Goal: Information Seeking & Learning: Check status

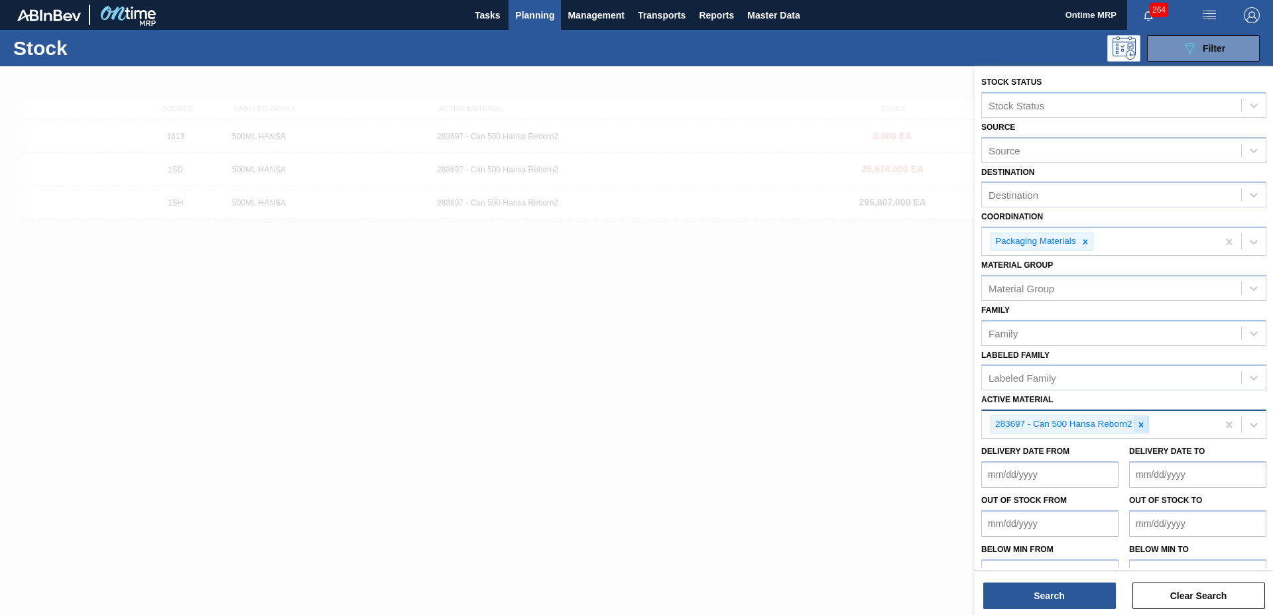
click at [1144, 418] on div at bounding box center [1141, 424] width 15 height 17
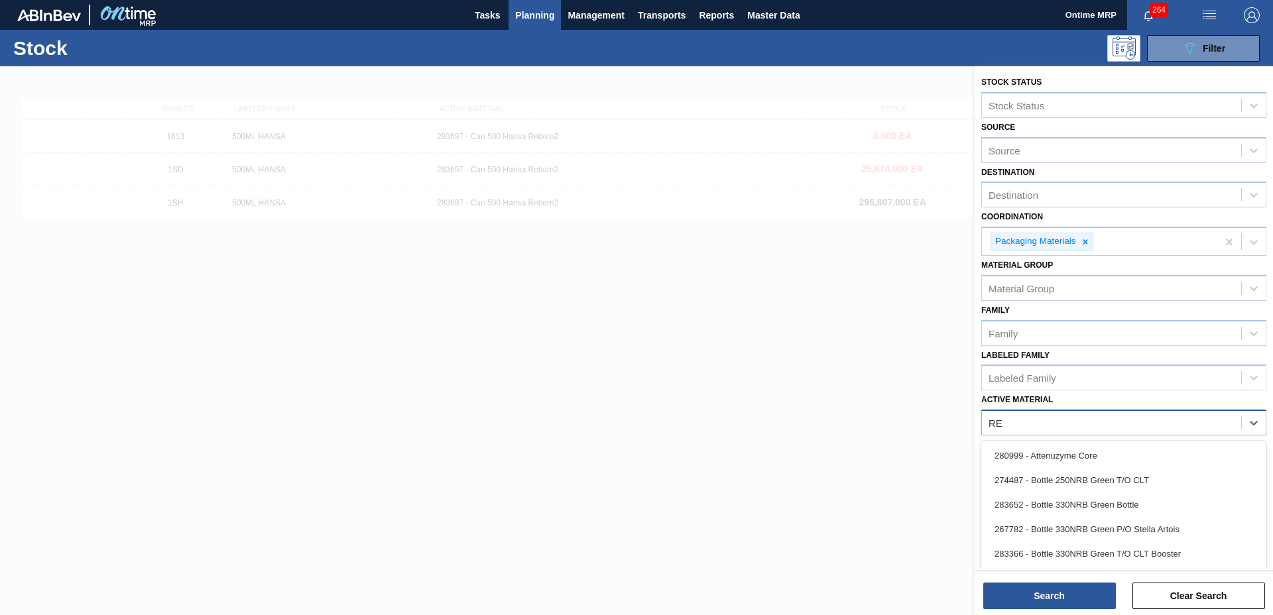
type Material "REF"
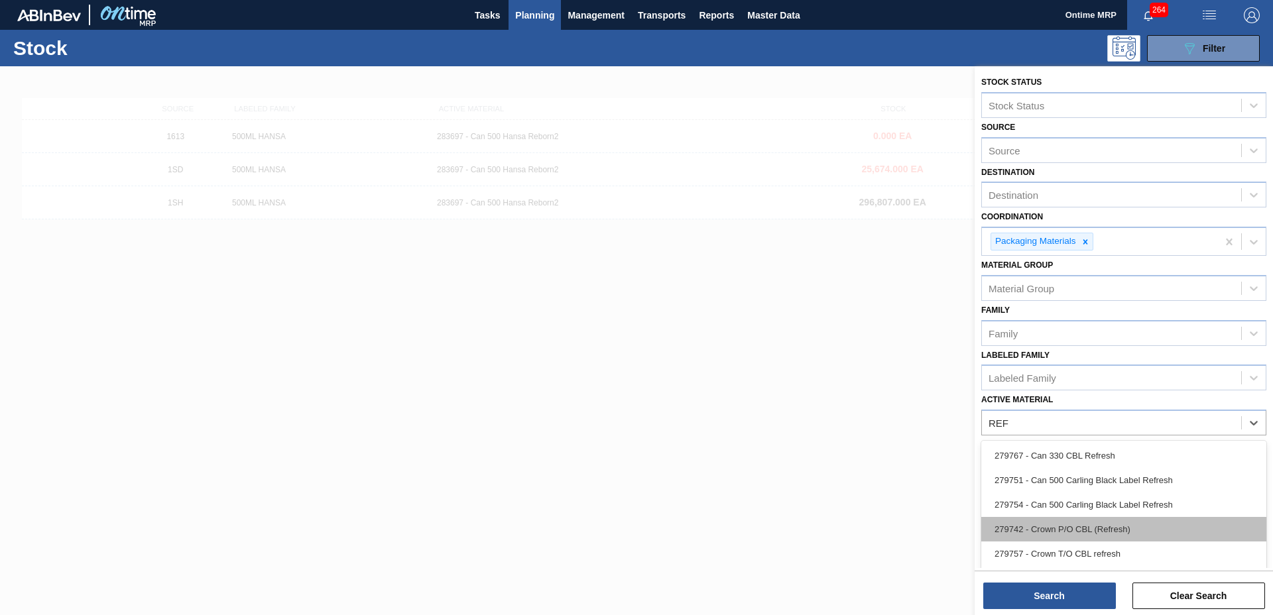
click at [1082, 526] on div "279742 - Crown P/O CBL (Refresh)" at bounding box center [1123, 529] width 285 height 25
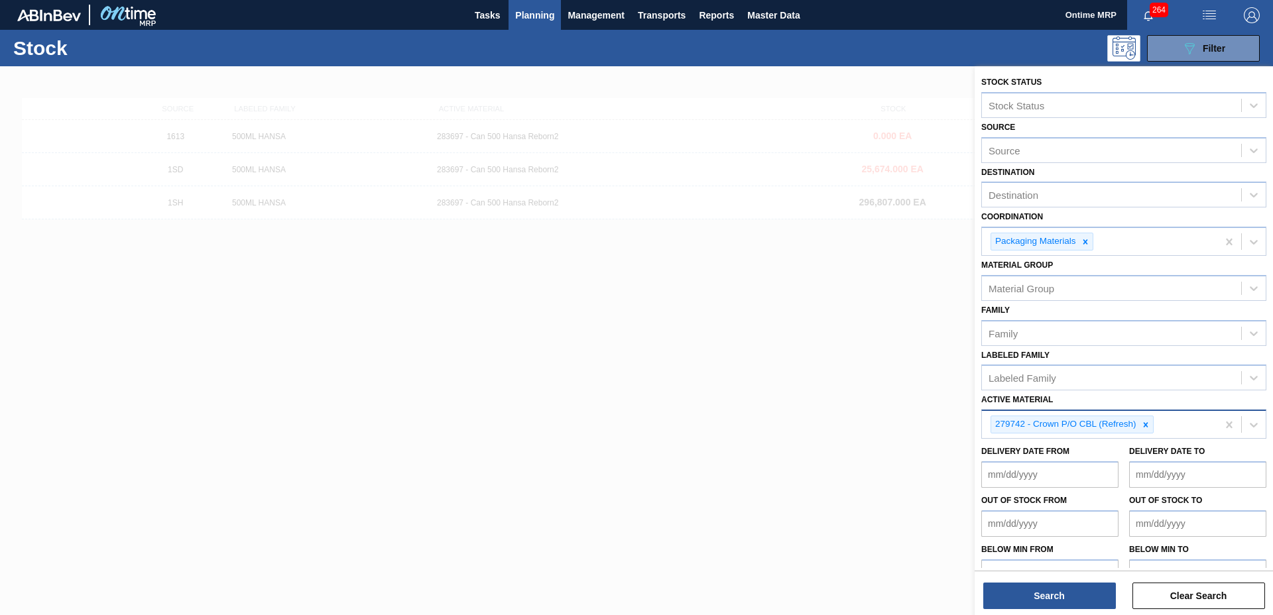
click at [1185, 424] on div "279742 - Crown P/O CBL (Refresh)" at bounding box center [1099, 424] width 235 height 27
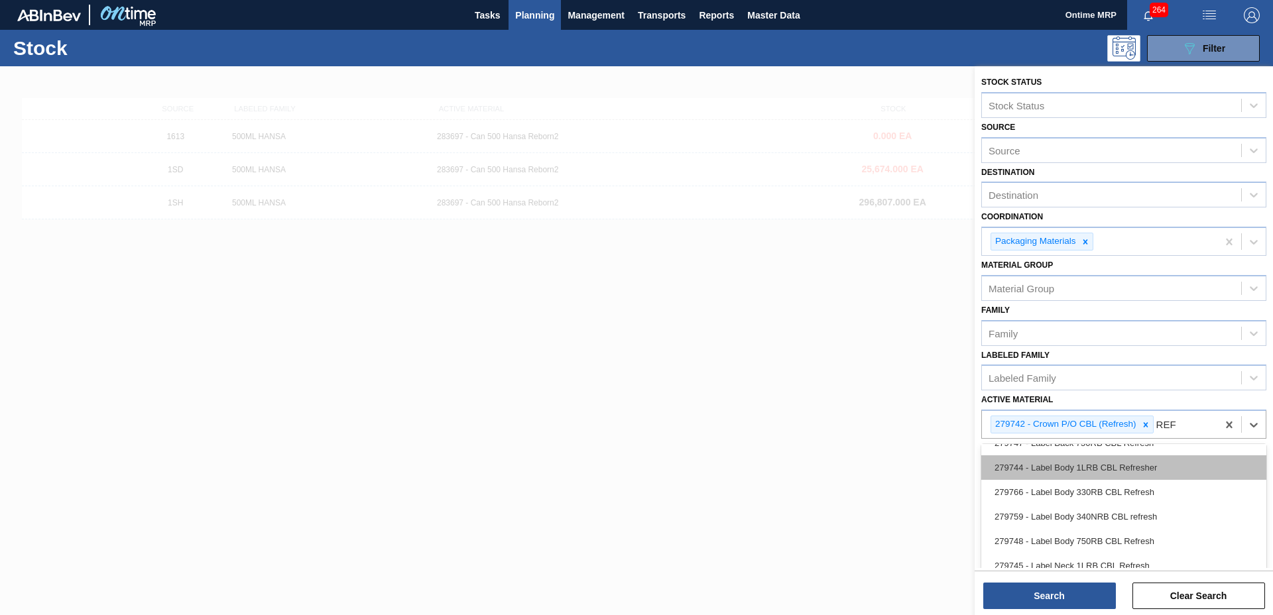
scroll to position [166, 0]
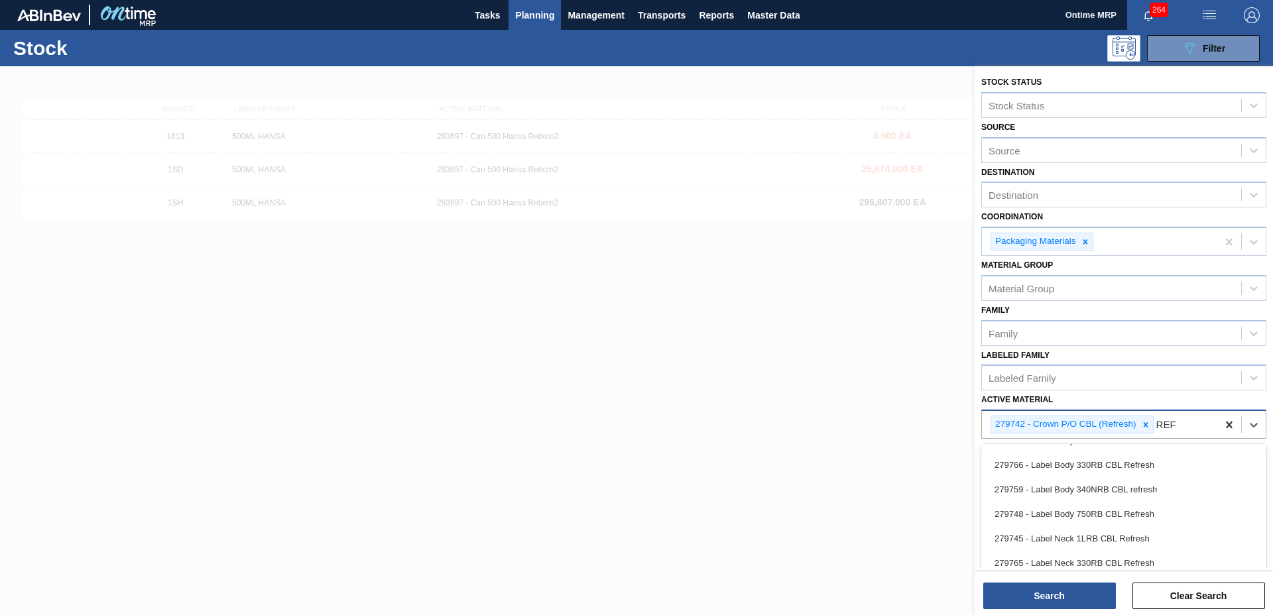
type Material "REF"
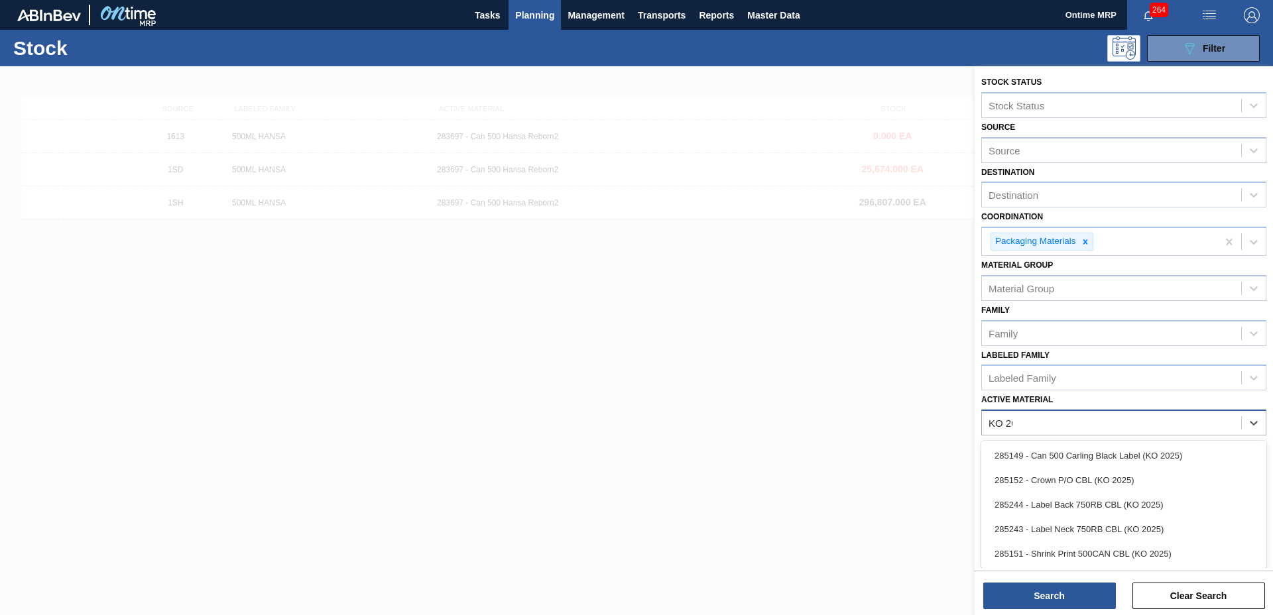
type Material "KO 202"
drag, startPoint x: 1174, startPoint y: 511, endPoint x: 1184, endPoint y: 491, distance: 22.2
click at [1174, 510] on div "285244 - Label Back 750RB CBL (KO 2025)" at bounding box center [1123, 505] width 285 height 25
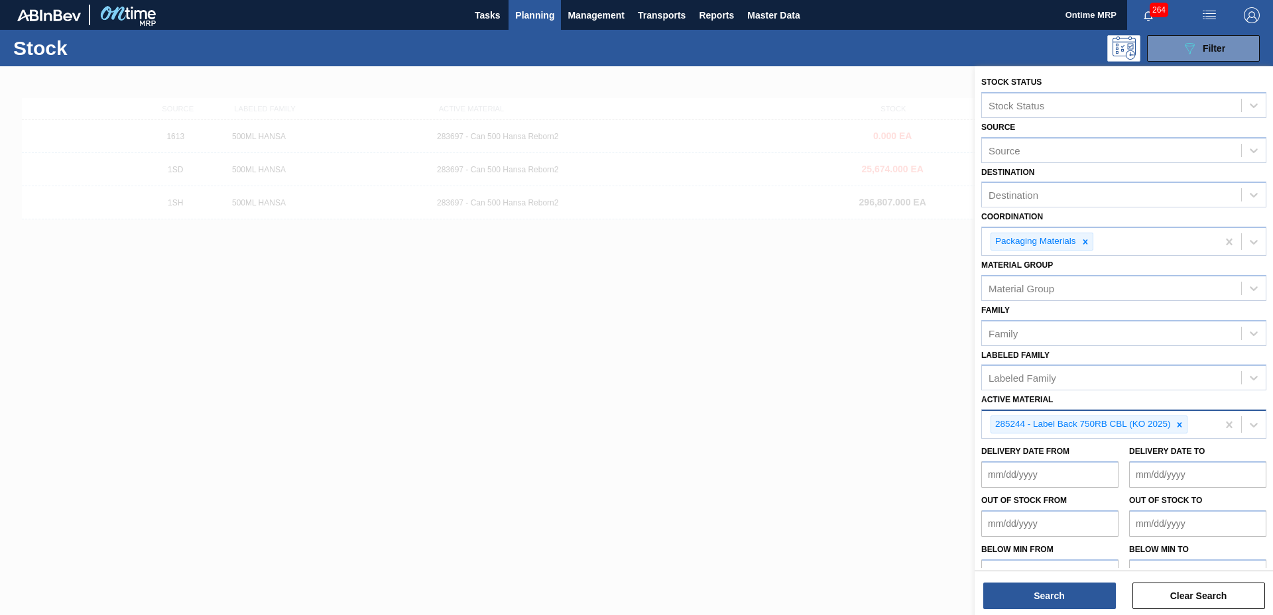
drag, startPoint x: 1192, startPoint y: 423, endPoint x: 1200, endPoint y: 424, distance: 8.0
click at [1194, 424] on div "285244 - Label Back 750RB CBL (KO 2025)" at bounding box center [1099, 424] width 235 height 27
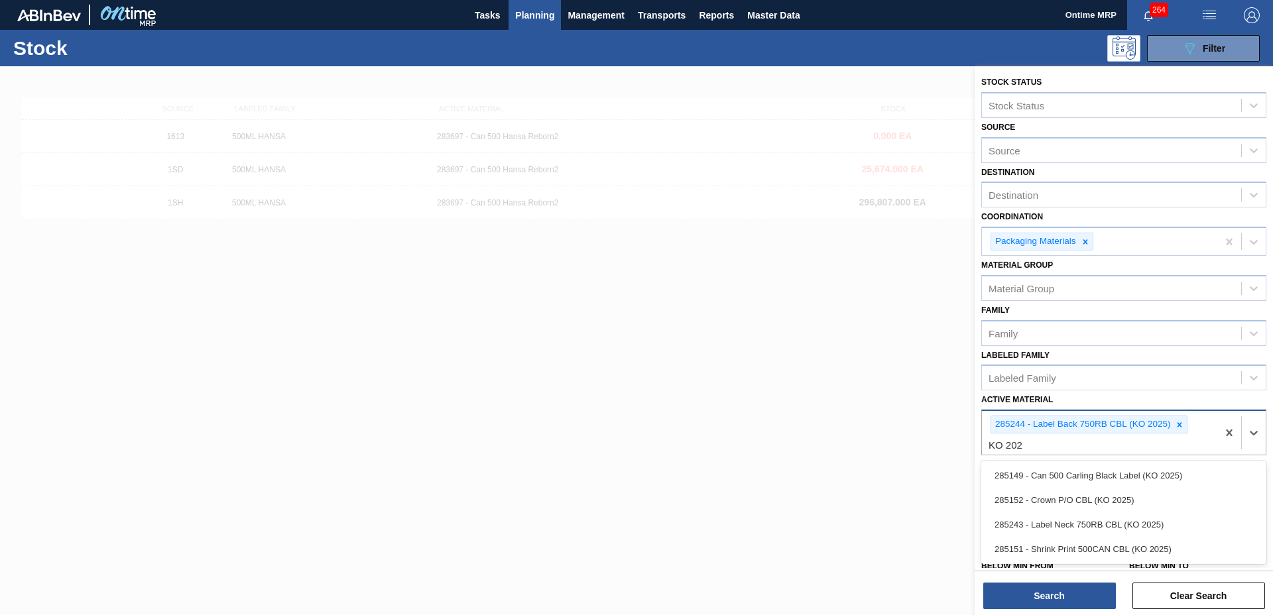
type Material "KO 2025"
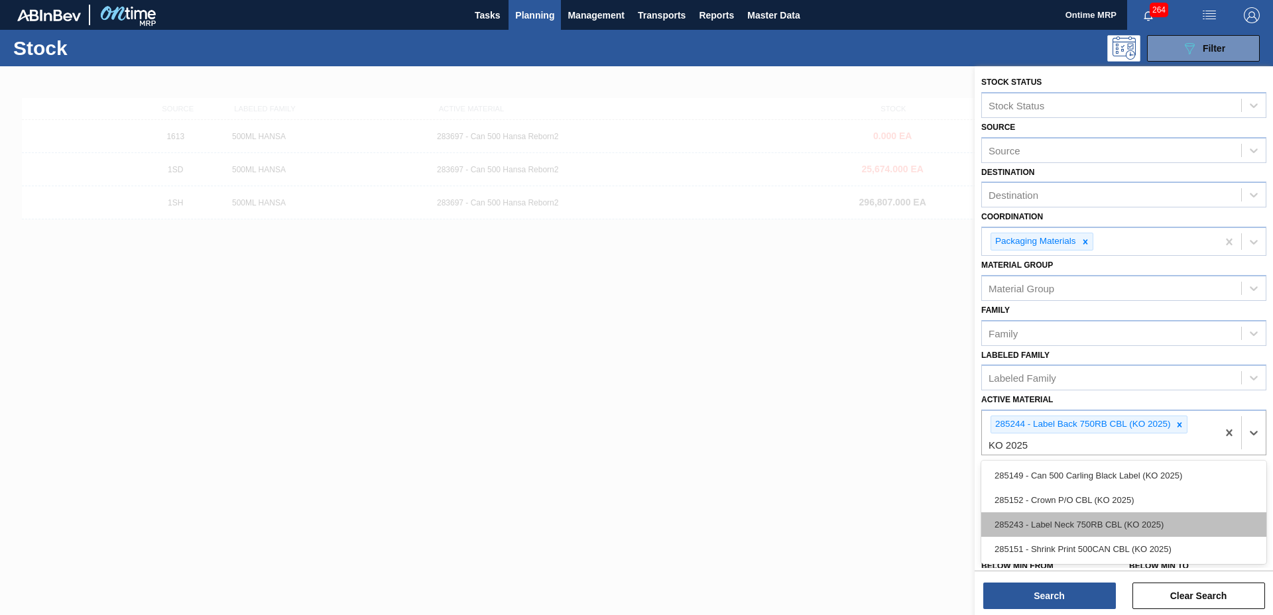
click at [1119, 519] on div "285243 - Label Neck 750RB CBL (KO 2025)" at bounding box center [1123, 524] width 285 height 25
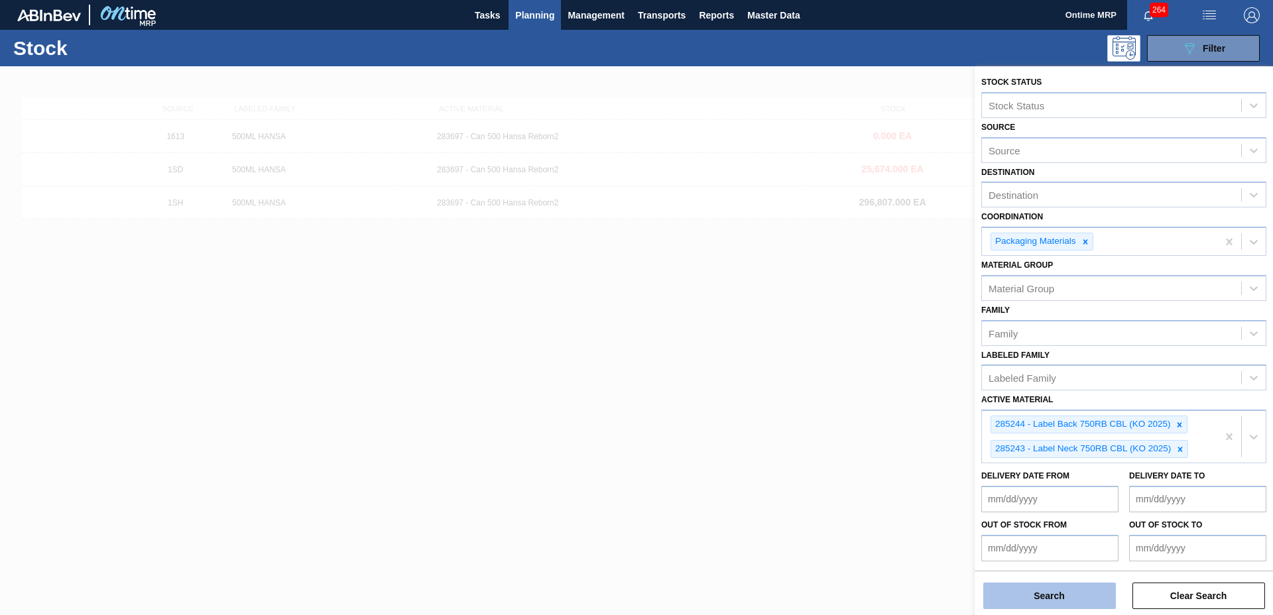
click at [1065, 594] on button "Search" at bounding box center [1049, 596] width 133 height 27
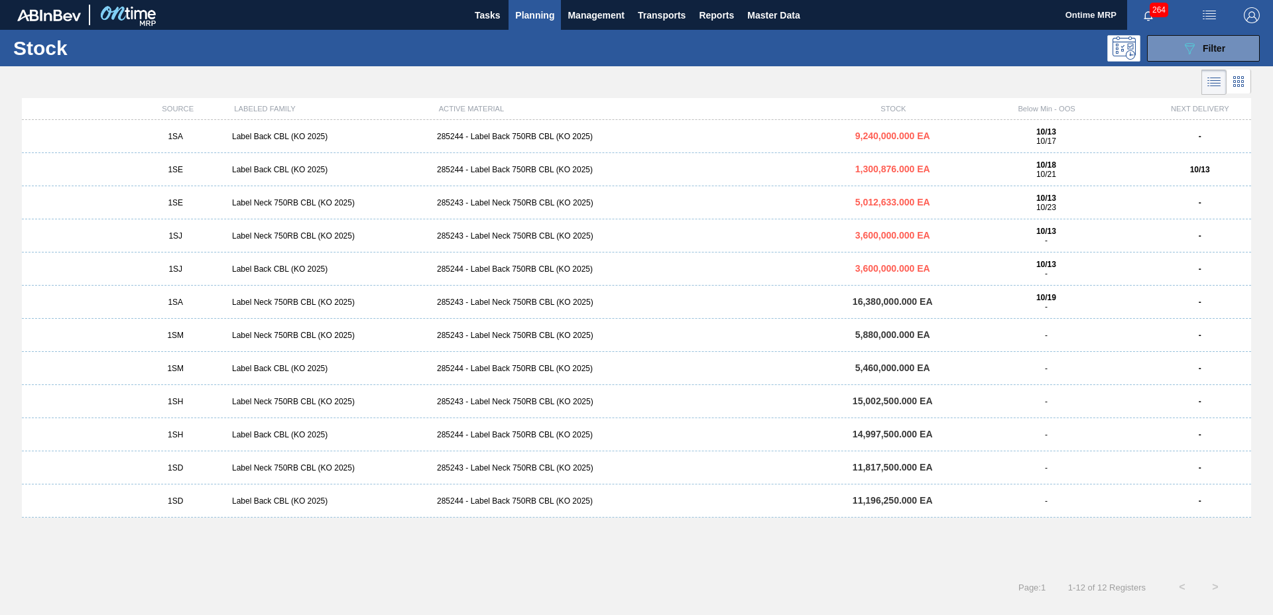
click at [538, 13] on span "Planning" at bounding box center [534, 15] width 39 height 16
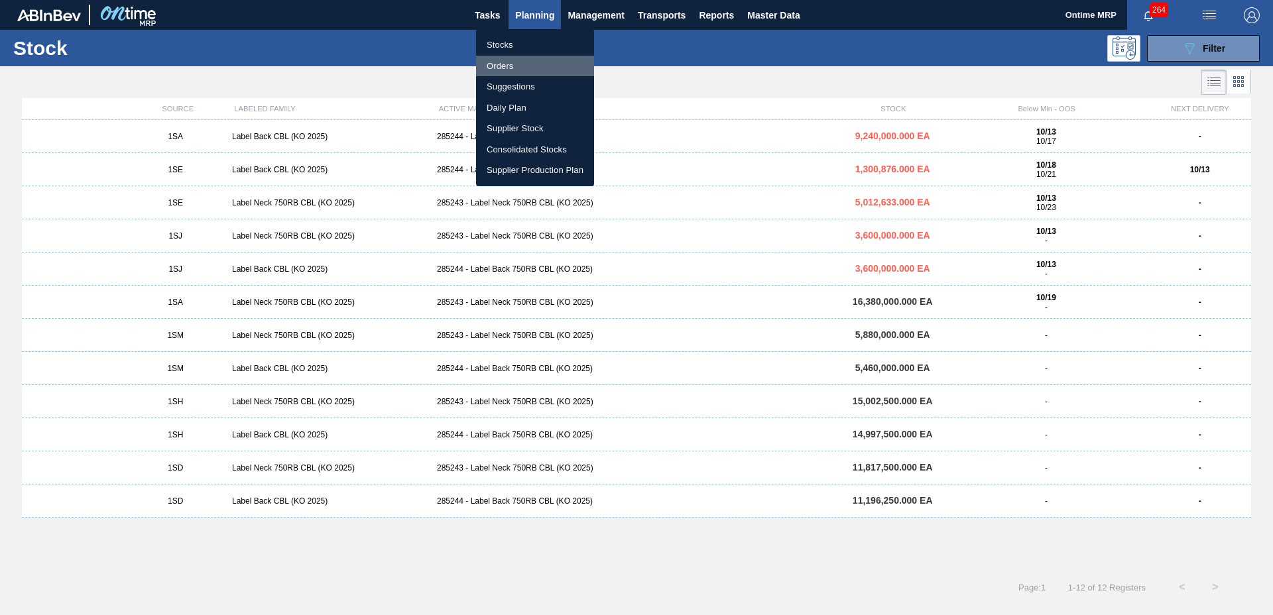
click at [515, 64] on li "Orders" at bounding box center [535, 66] width 118 height 21
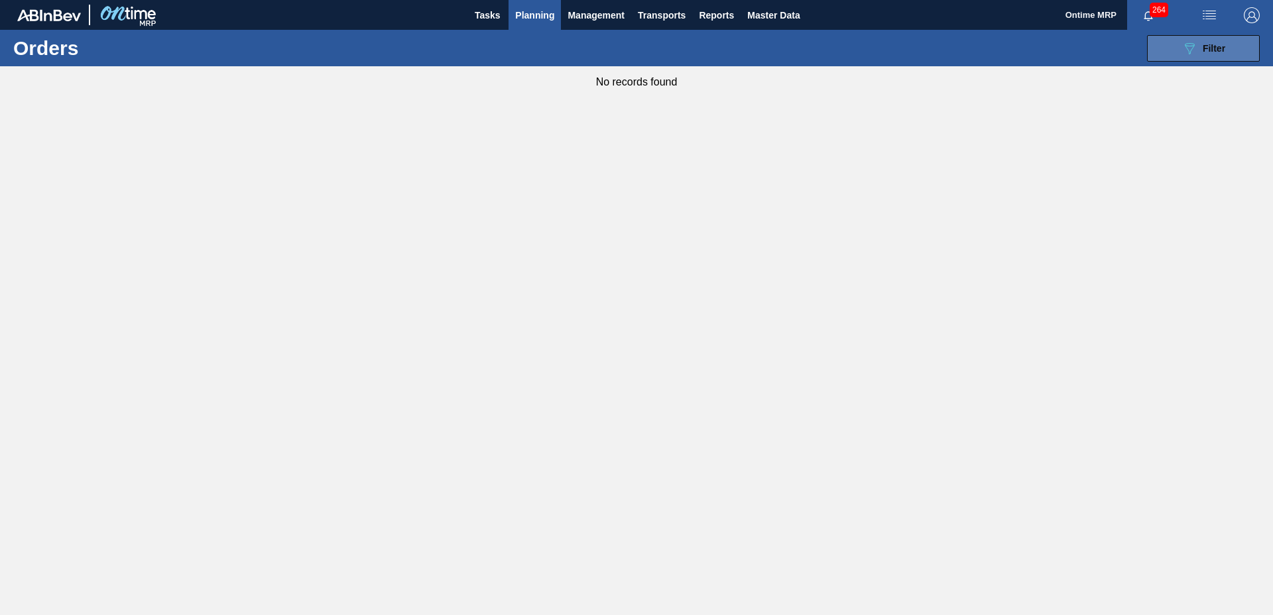
click at [1199, 54] on div "089F7B8B-B2A5-4AFE-B5C0-19BA573D28AC Filter" at bounding box center [1203, 48] width 44 height 16
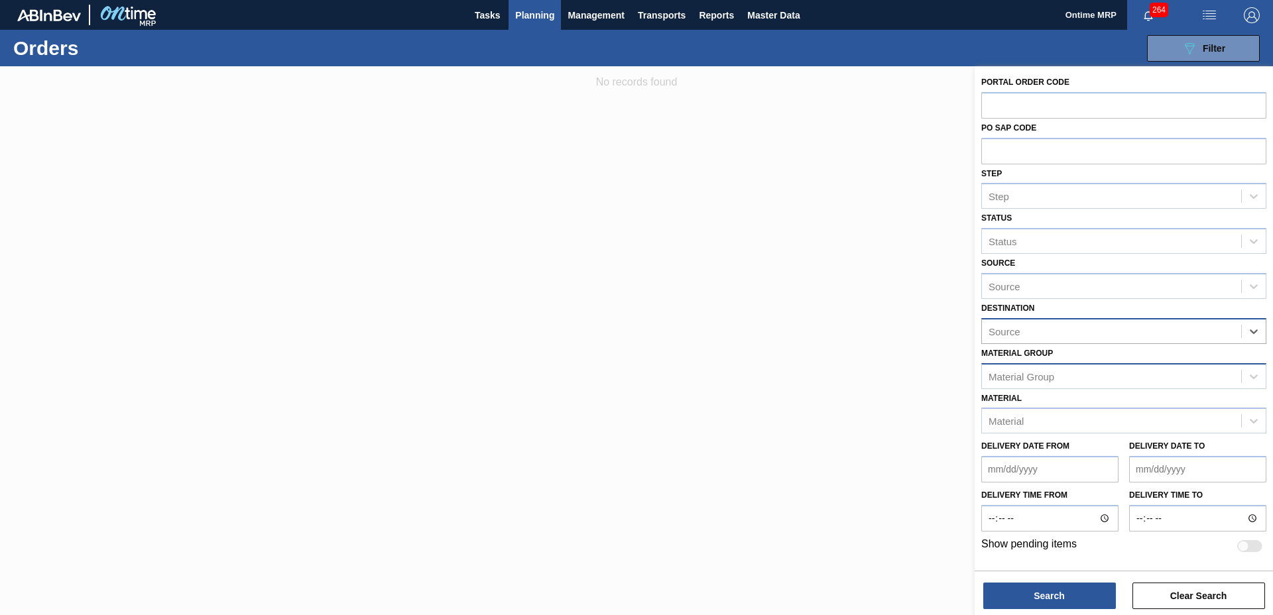
click at [1104, 378] on div "Material Group" at bounding box center [1111, 376] width 259 height 19
type Group "R"
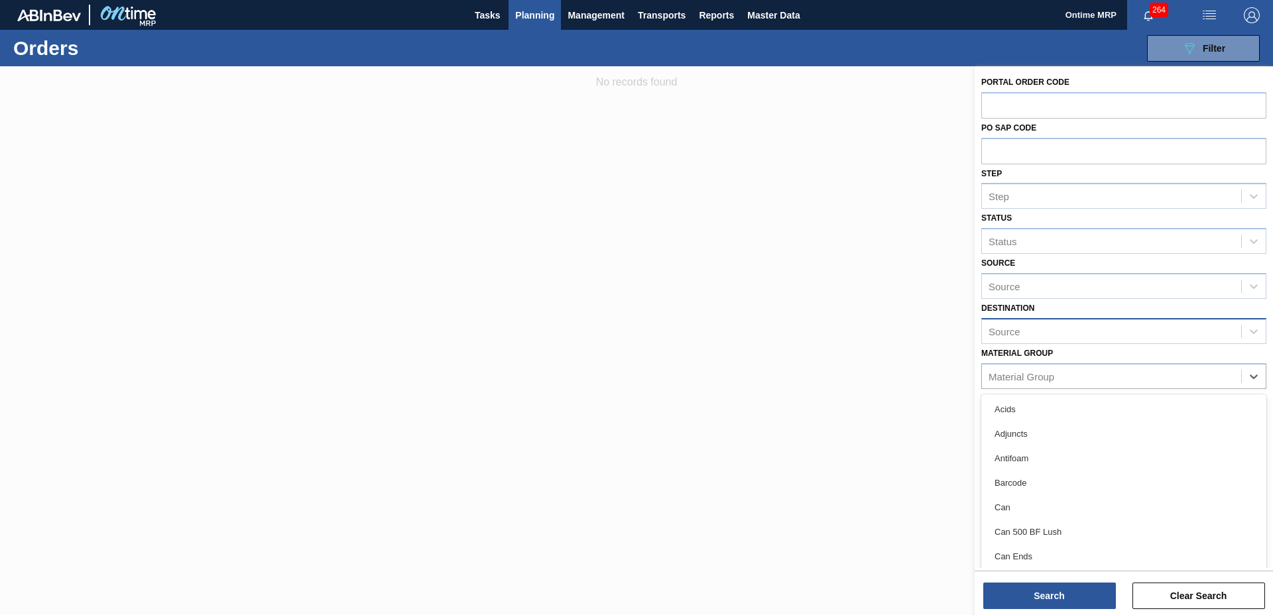
click at [801, 351] on div at bounding box center [636, 373] width 1273 height 615
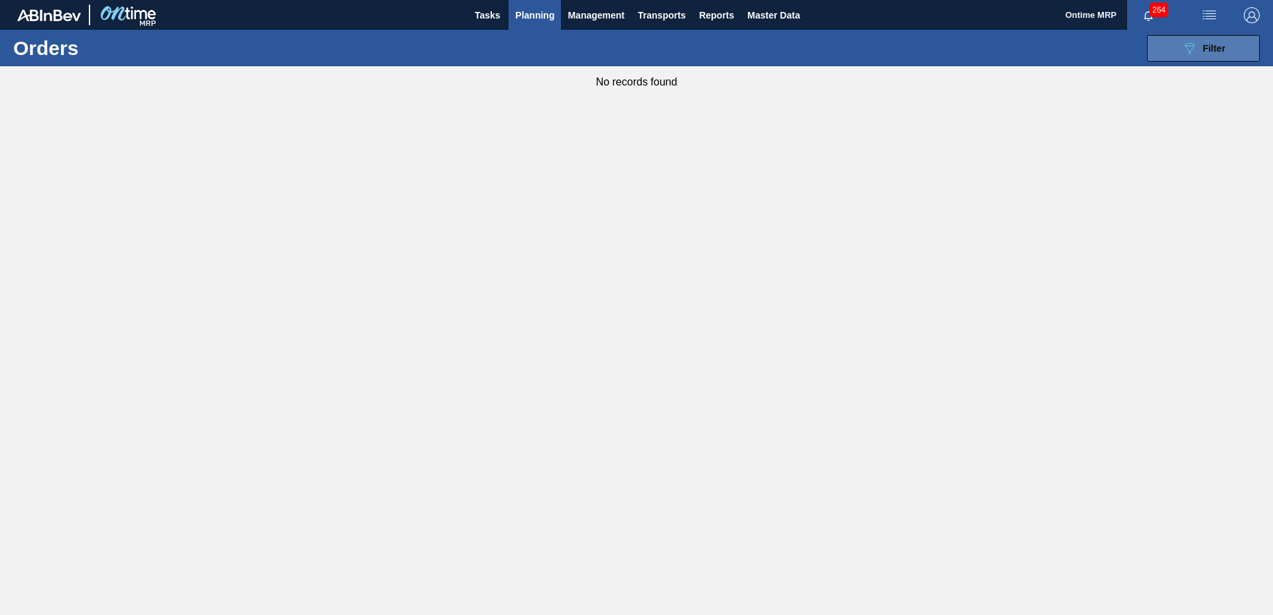
click at [1179, 37] on button "089F7B8B-B2A5-4AFE-B5C0-19BA573D28AC Filter" at bounding box center [1203, 48] width 113 height 27
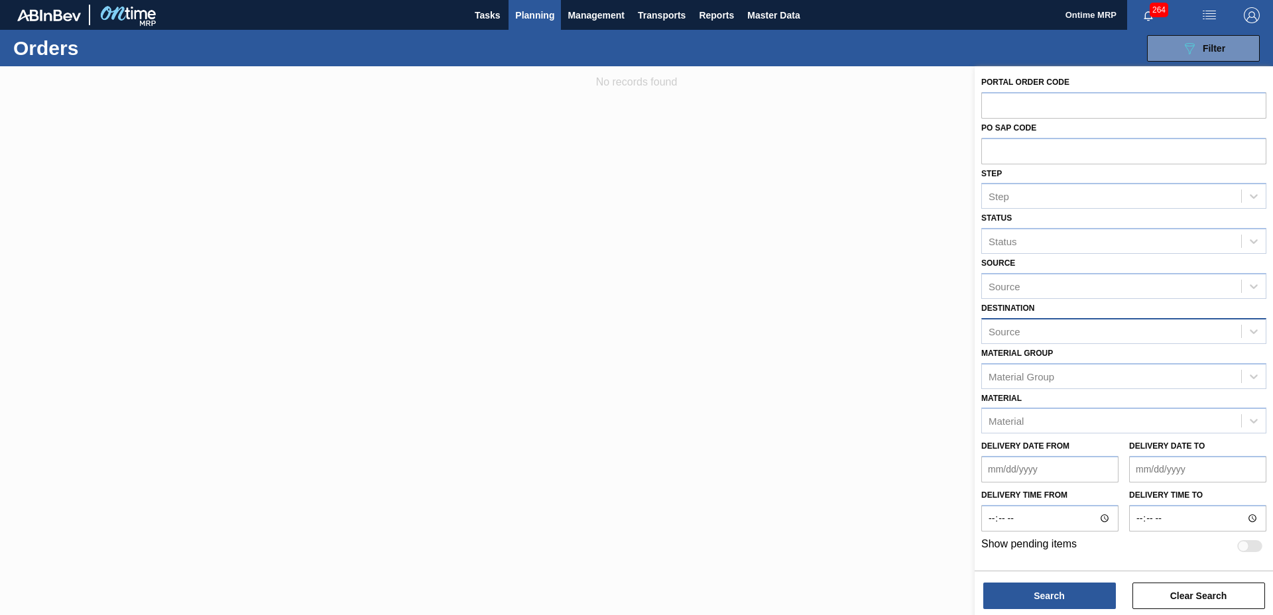
click at [544, 13] on span "Planning" at bounding box center [534, 15] width 39 height 16
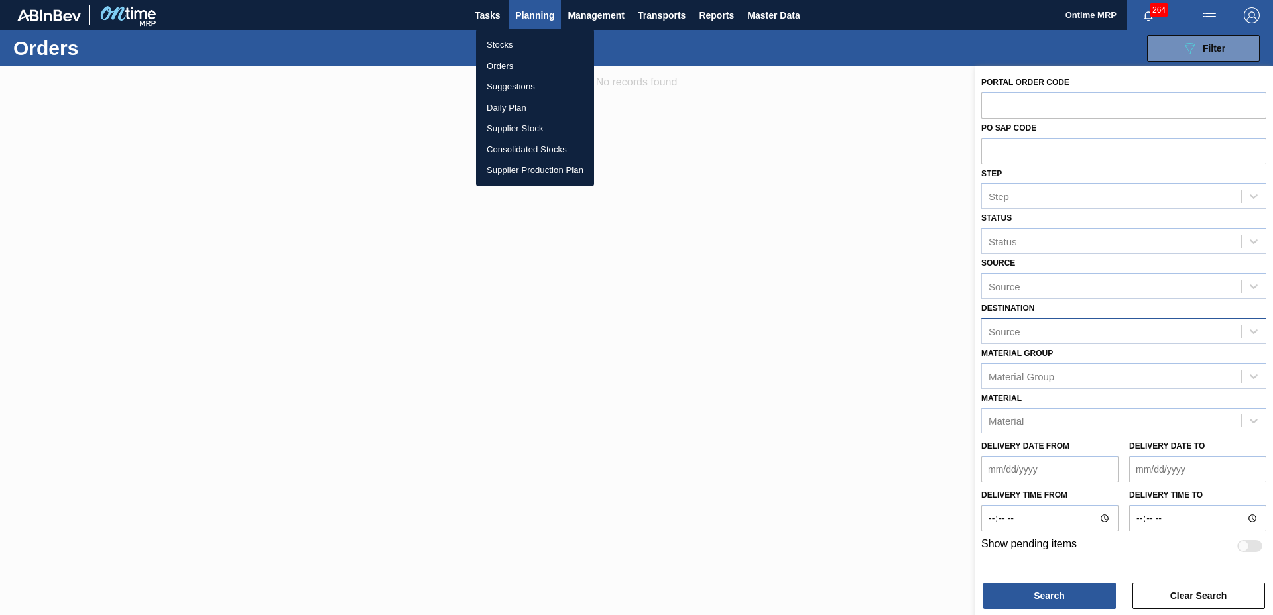
click at [509, 65] on li "Orders" at bounding box center [535, 66] width 118 height 21
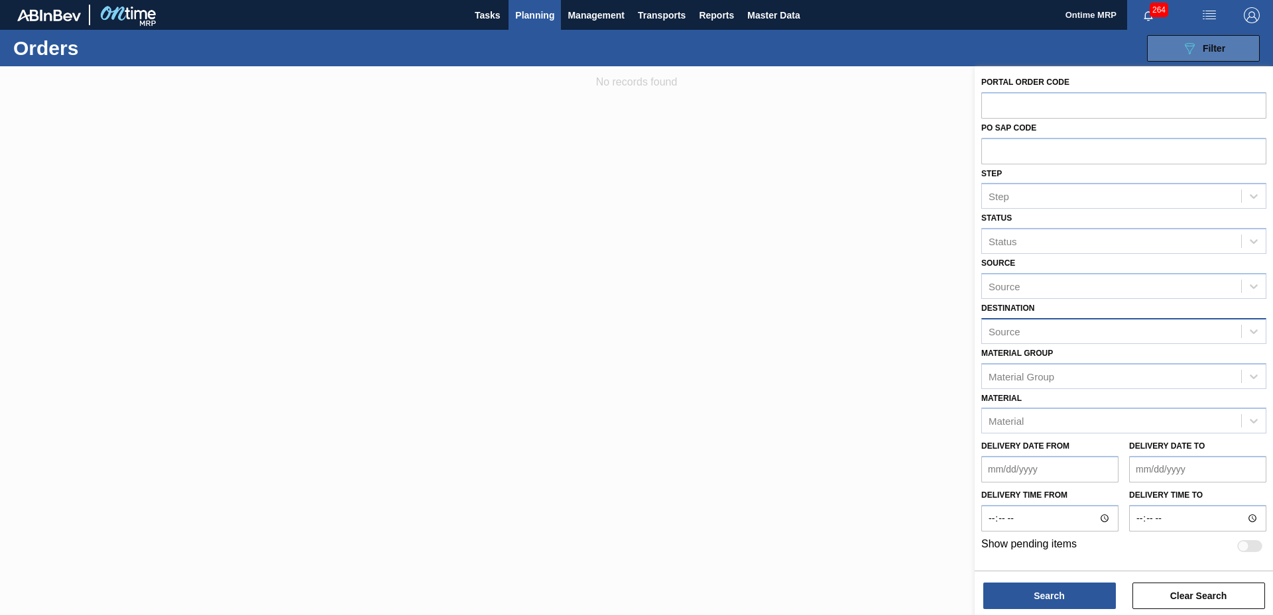
click at [1217, 47] on span "Filter" at bounding box center [1214, 48] width 23 height 11
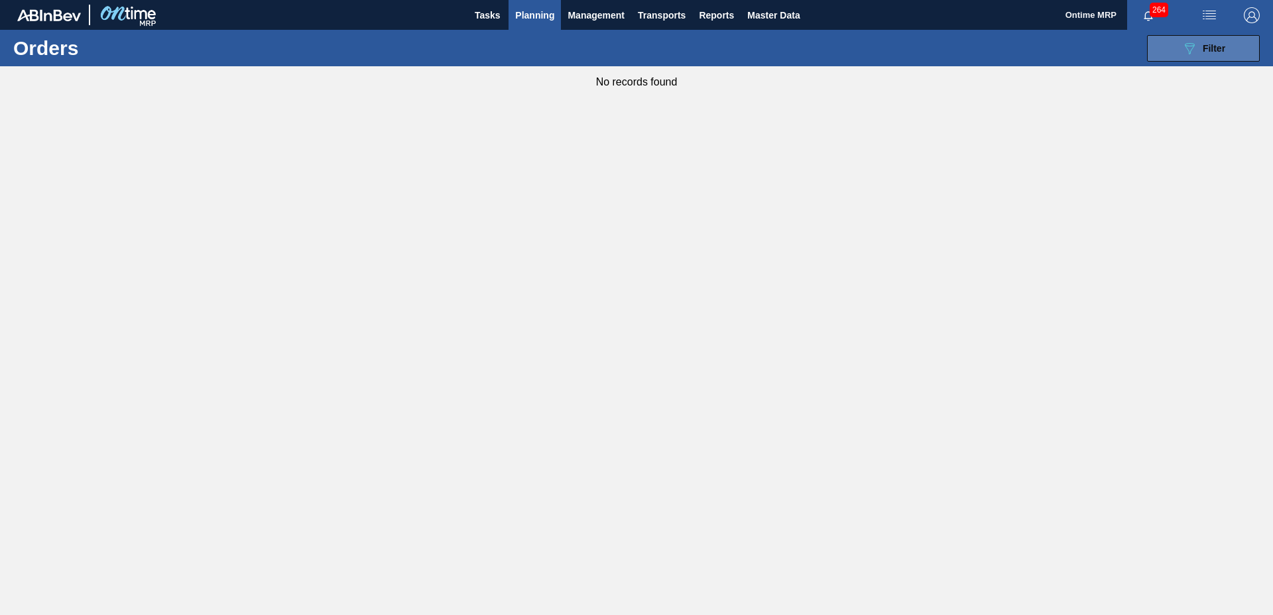
click at [1199, 54] on div "089F7B8B-B2A5-4AFE-B5C0-19BA573D28AC Filter" at bounding box center [1203, 48] width 44 height 16
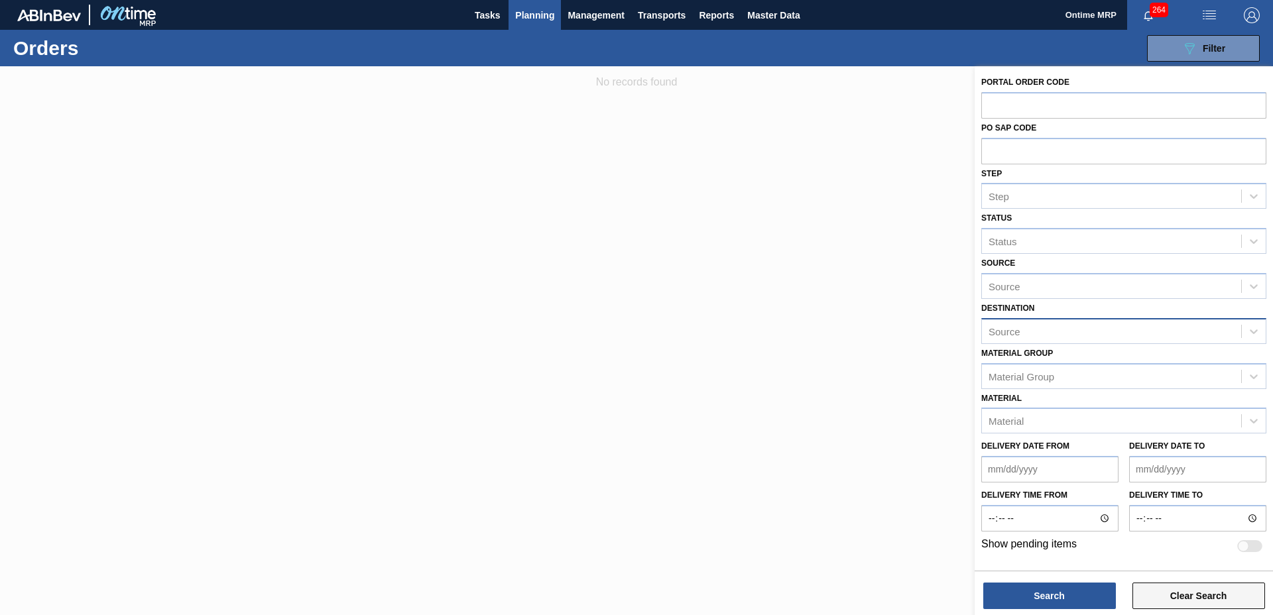
click at [1170, 599] on button "Clear Search" at bounding box center [1198, 596] width 133 height 27
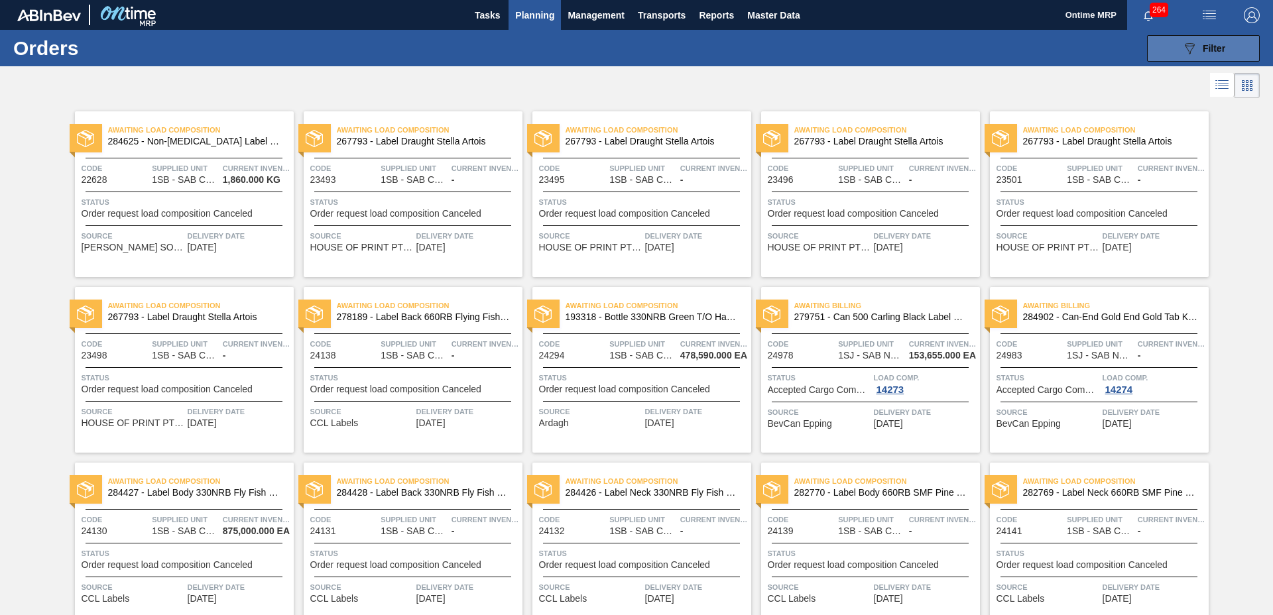
click at [1213, 50] on span "Filter" at bounding box center [1214, 48] width 23 height 11
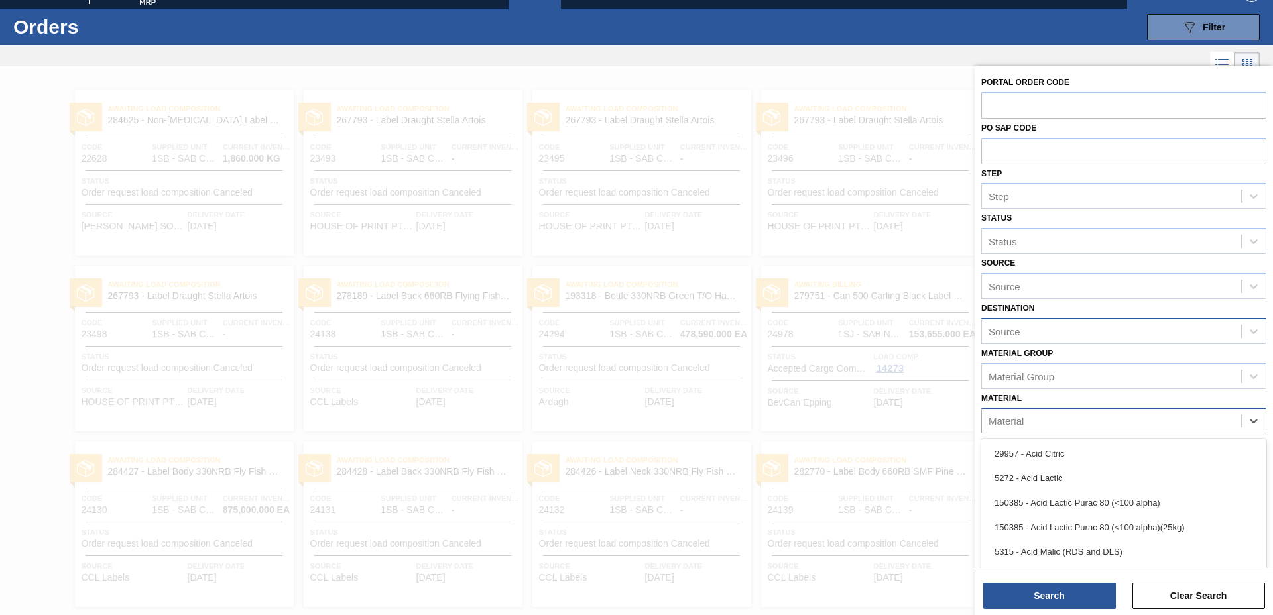
click at [1049, 426] on div "Material" at bounding box center [1111, 421] width 259 height 19
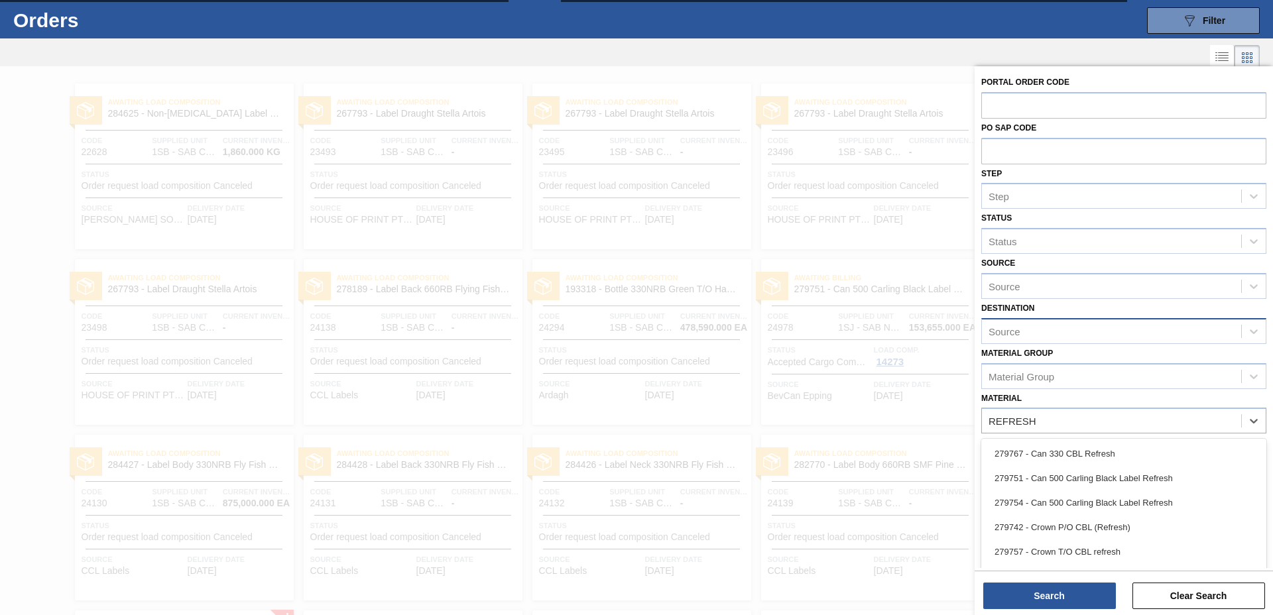
type input "REFRESH"
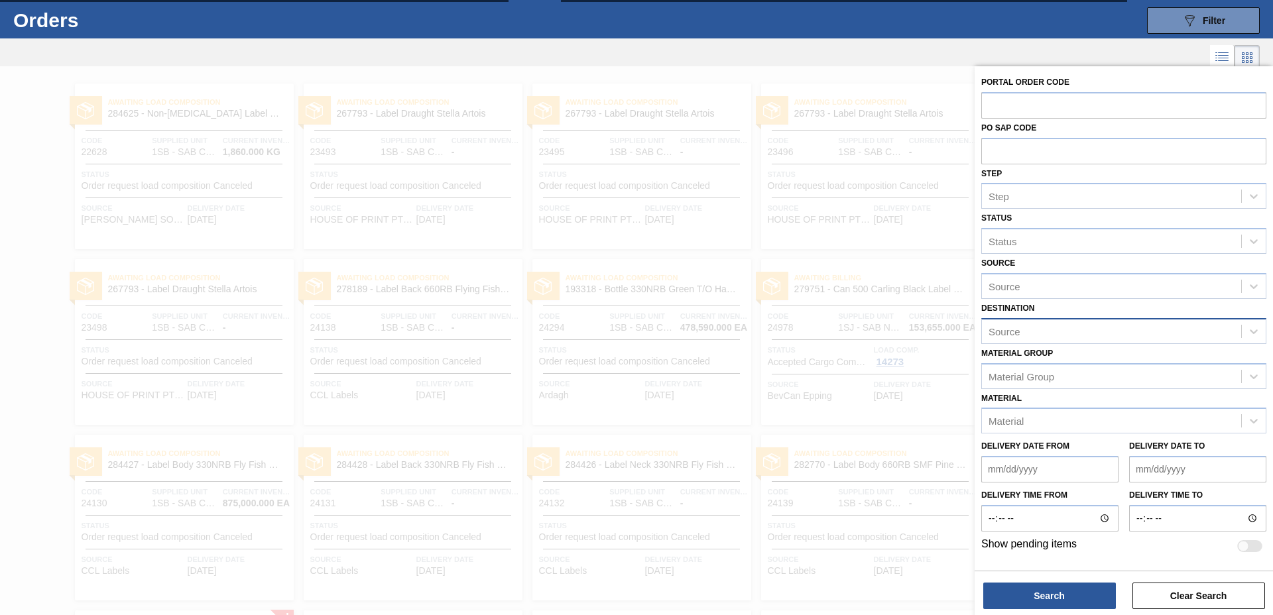
click at [500, 615] on div at bounding box center [636, 373] width 1273 height 615
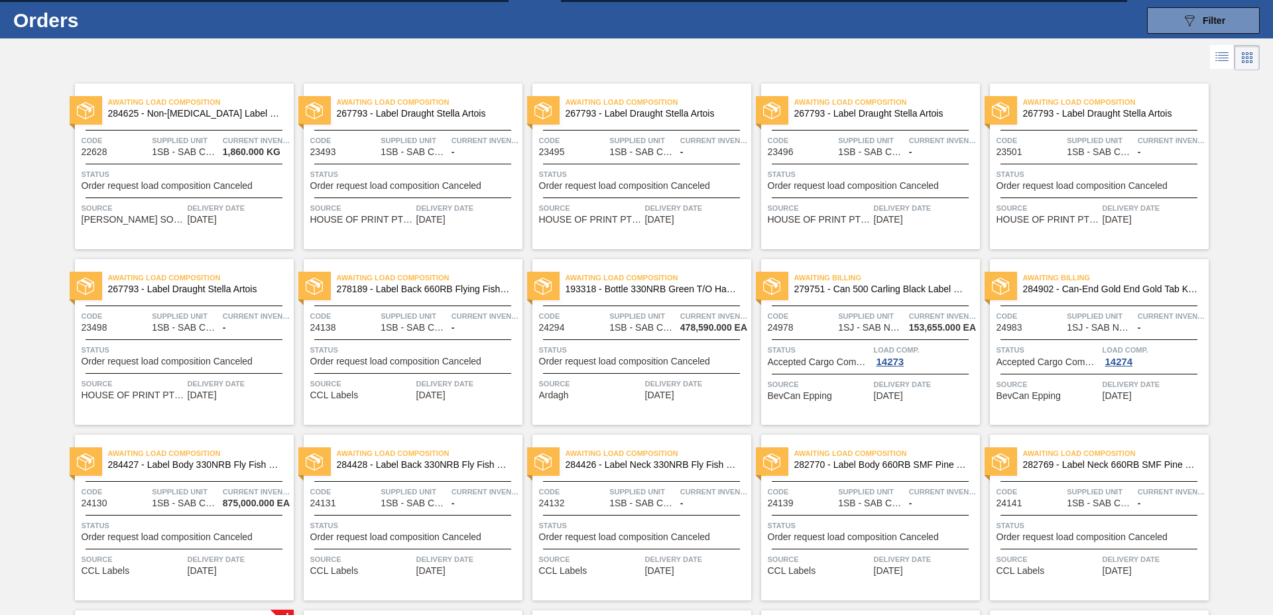
drag, startPoint x: 1163, startPoint y: 16, endPoint x: 1162, endPoint y: 80, distance: 63.6
click at [1167, 23] on button "089F7B8B-B2A5-4AFE-B5C0-19BA573D28AC Filter" at bounding box center [1203, 20] width 113 height 27
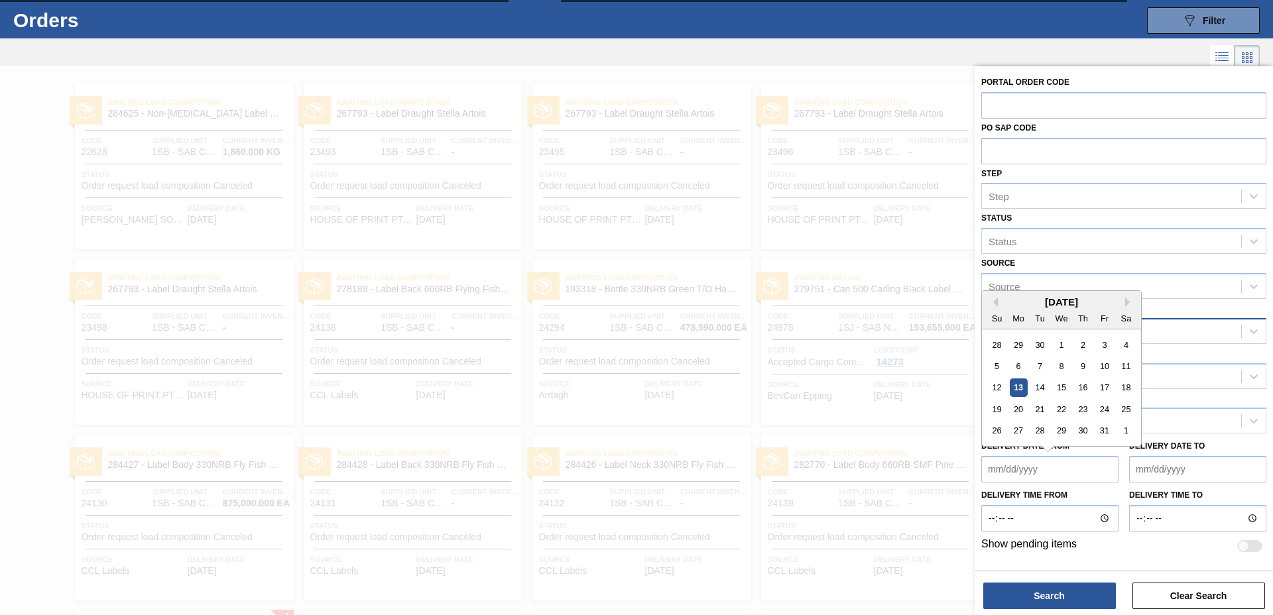
click at [1083, 461] on from "Delivery Date from" at bounding box center [1049, 469] width 137 height 27
click at [1013, 357] on div "6" at bounding box center [1019, 366] width 18 height 18
type from "[DATE]"
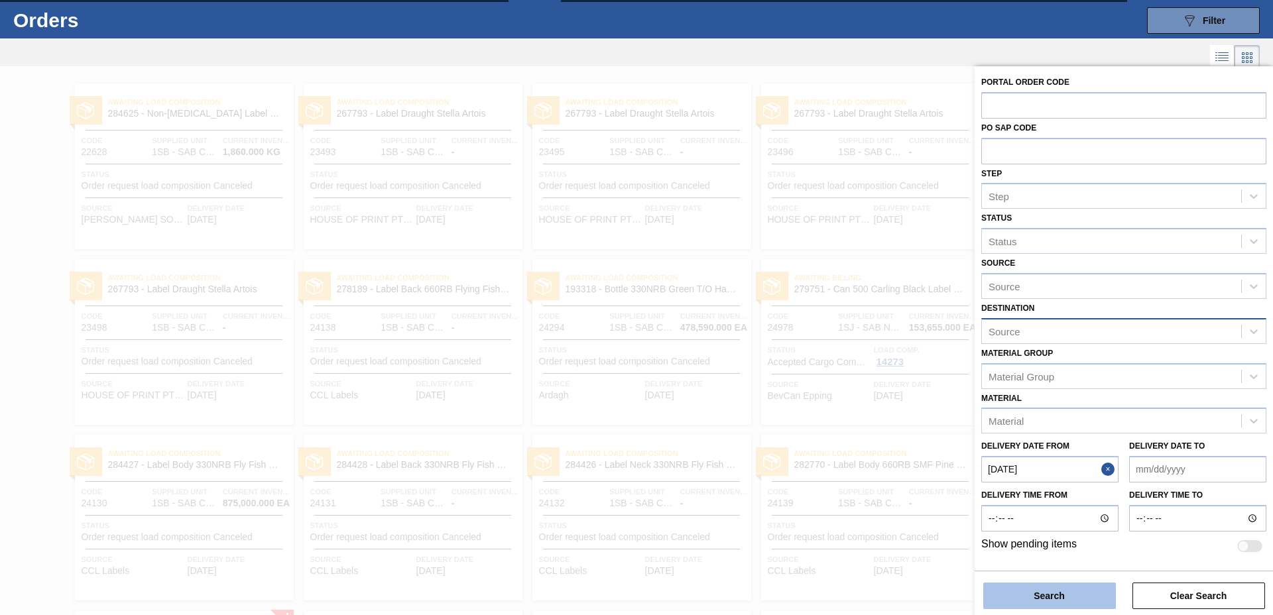
click at [1030, 597] on button "Search" at bounding box center [1049, 596] width 133 height 27
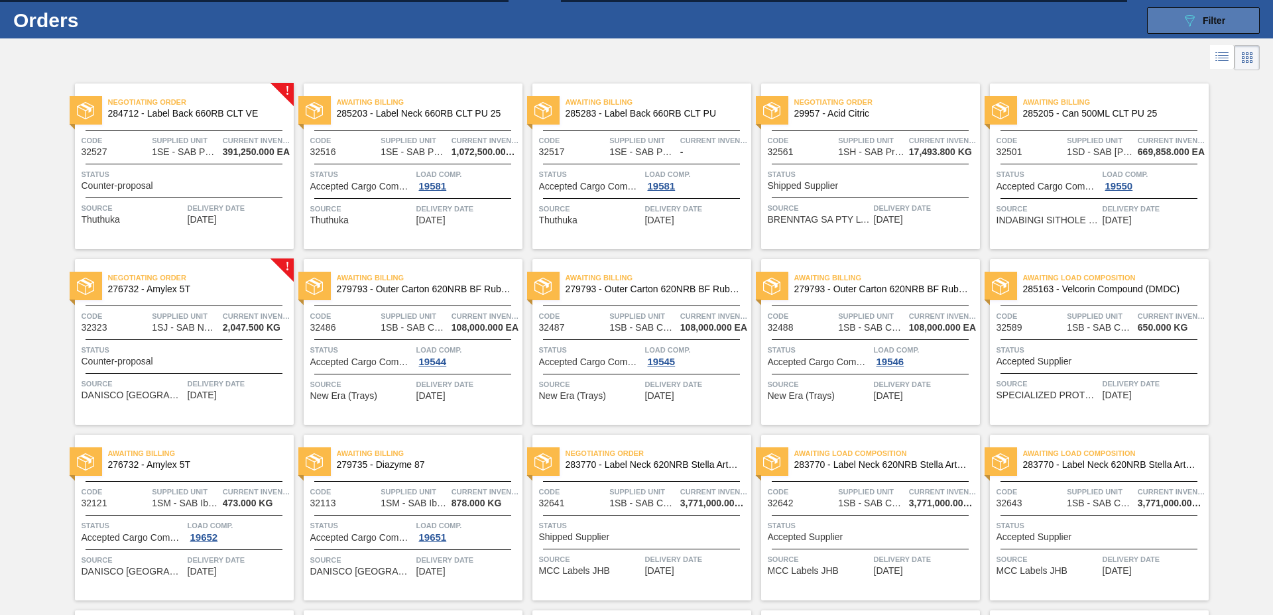
click at [1176, 22] on button "089F7B8B-B2A5-4AFE-B5C0-19BA573D28AC Filter" at bounding box center [1203, 20] width 113 height 27
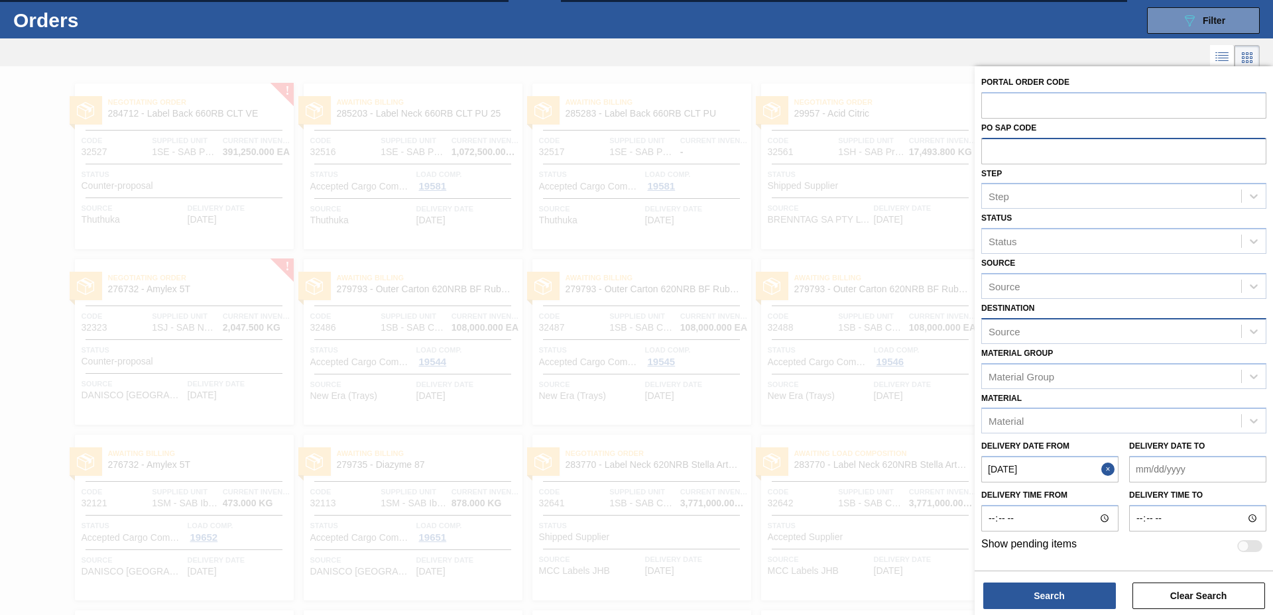
click at [1037, 152] on input "text" at bounding box center [1123, 150] width 285 height 25
click at [910, 78] on div at bounding box center [636, 373] width 1273 height 615
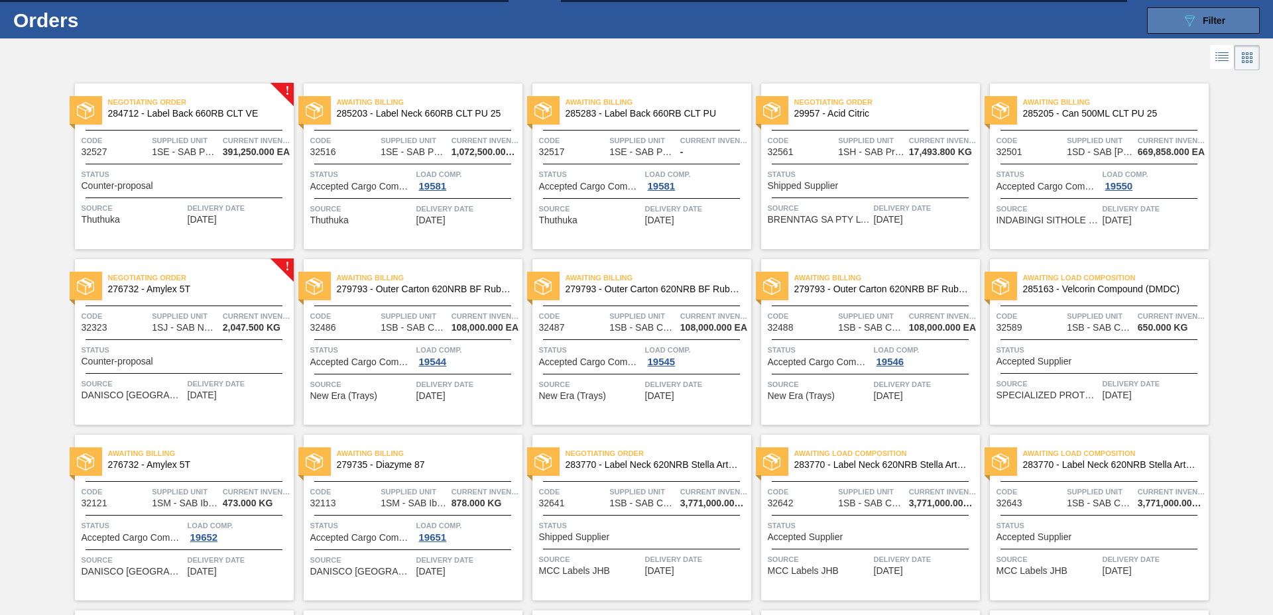
click at [1163, 25] on button "089F7B8B-B2A5-4AFE-B5C0-19BA573D28AC Filter" at bounding box center [1203, 20] width 113 height 27
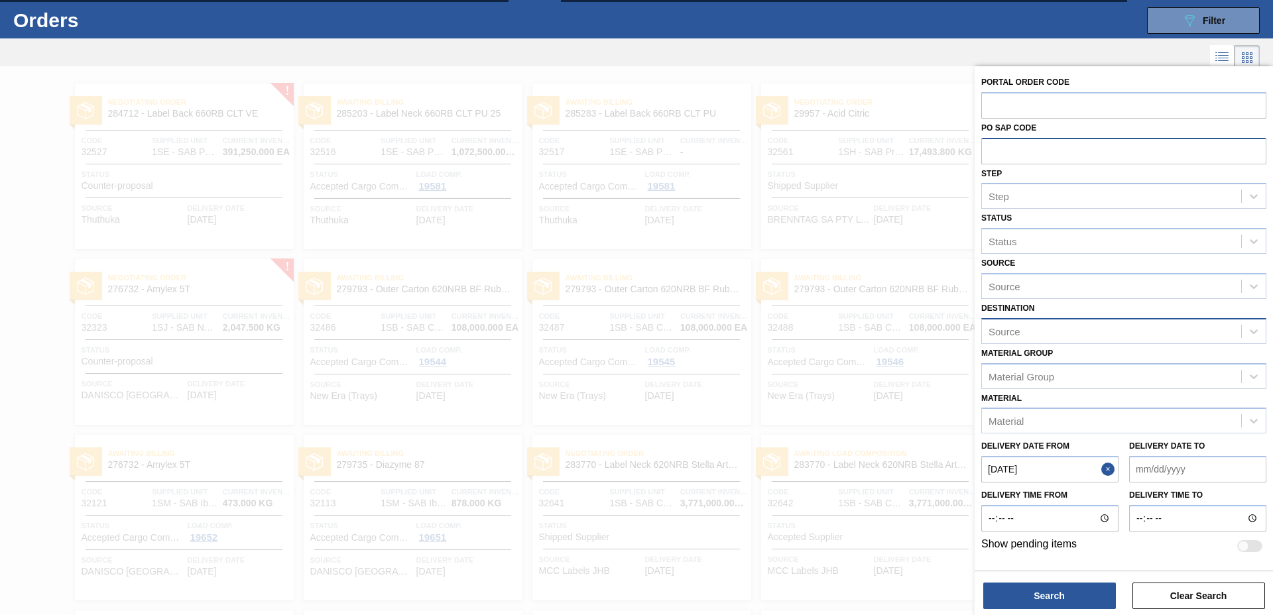
click at [1074, 148] on input "text" at bounding box center [1123, 150] width 285 height 25
click at [1058, 200] on div "Step" at bounding box center [1111, 196] width 259 height 19
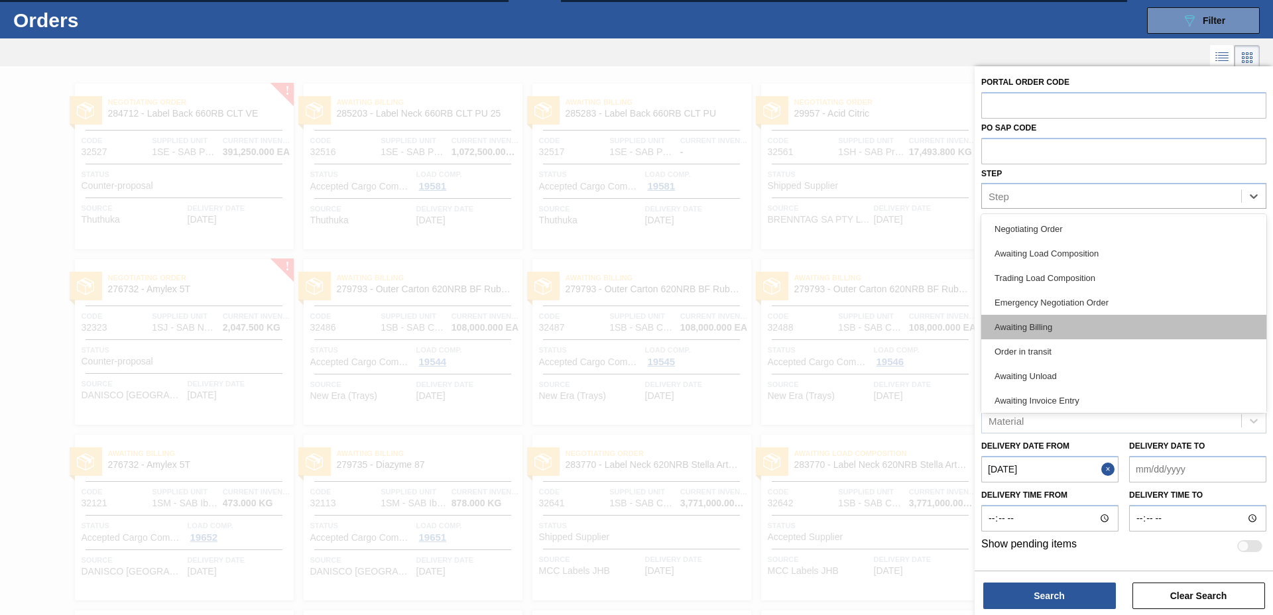
click at [1045, 327] on div "Awaiting Billing" at bounding box center [1123, 327] width 285 height 25
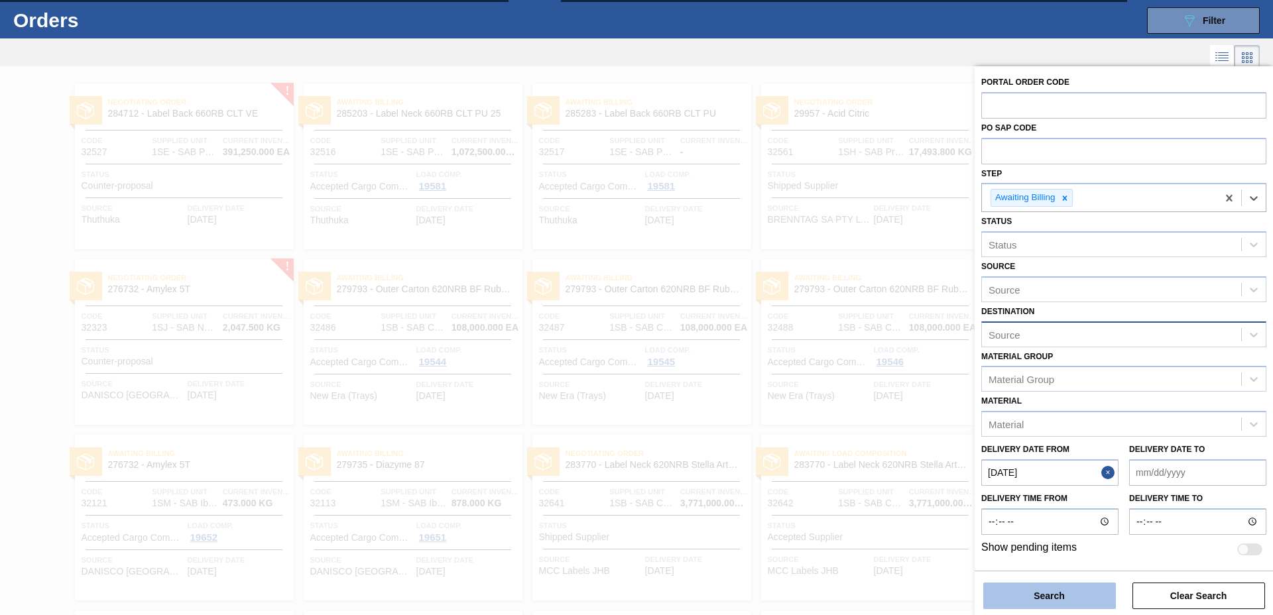
click at [1055, 591] on button "Search" at bounding box center [1049, 596] width 133 height 27
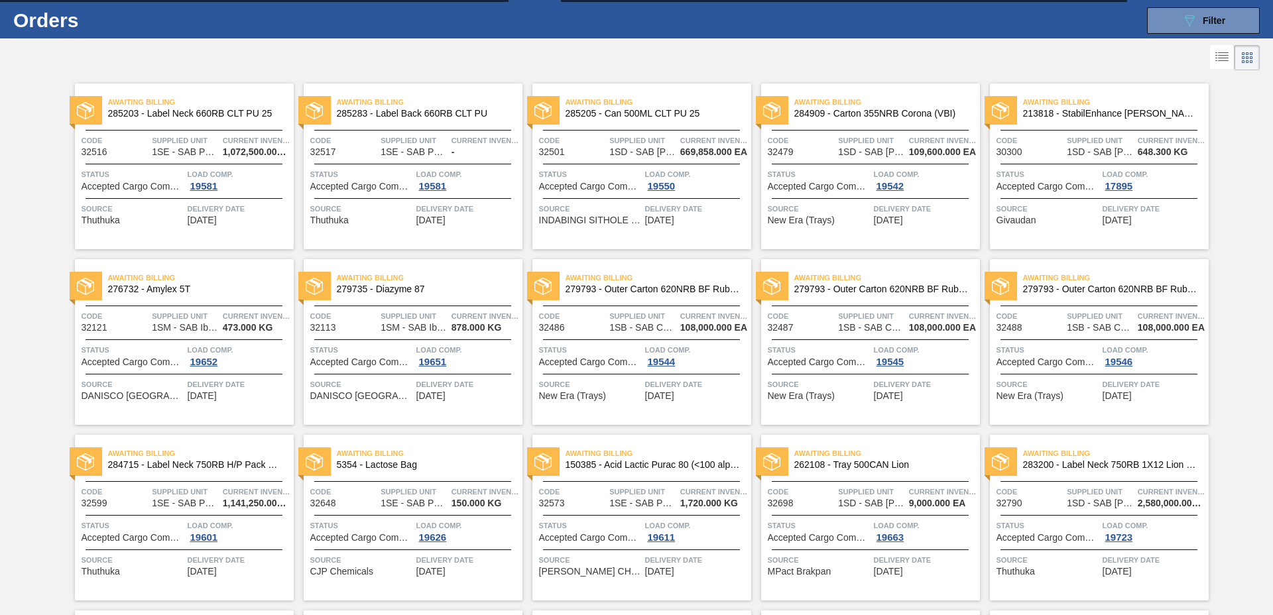
click at [227, 230] on div "Awaiting Billing 285203 - Label Neck 660RB CLT PU 25 Code 32516 Supplied Unit 1…" at bounding box center [184, 167] width 219 height 166
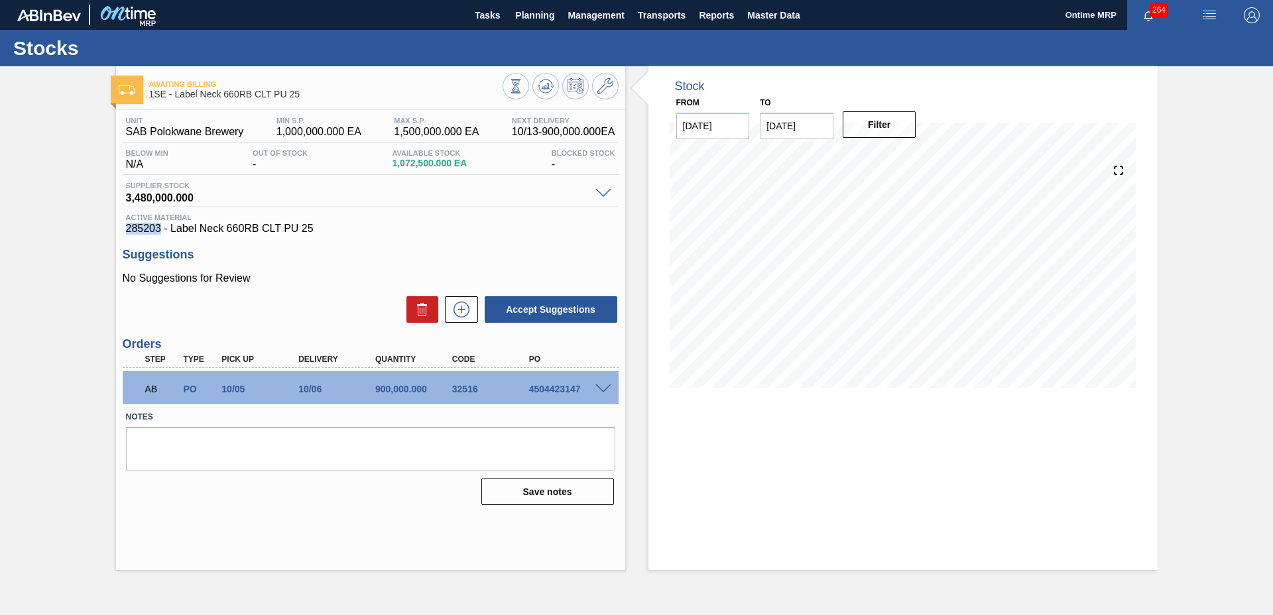
drag, startPoint x: 159, startPoint y: 227, endPoint x: 119, endPoint y: 226, distance: 40.5
click at [119, 226] on div "Unit SAB Polokwane Brewery MIN S.P. 1,000,000.000 EA MAX S.P. 1,500,000.000 EA …" at bounding box center [370, 310] width 509 height 400
copy span "285203"
click at [519, 9] on span "Planning" at bounding box center [534, 15] width 39 height 16
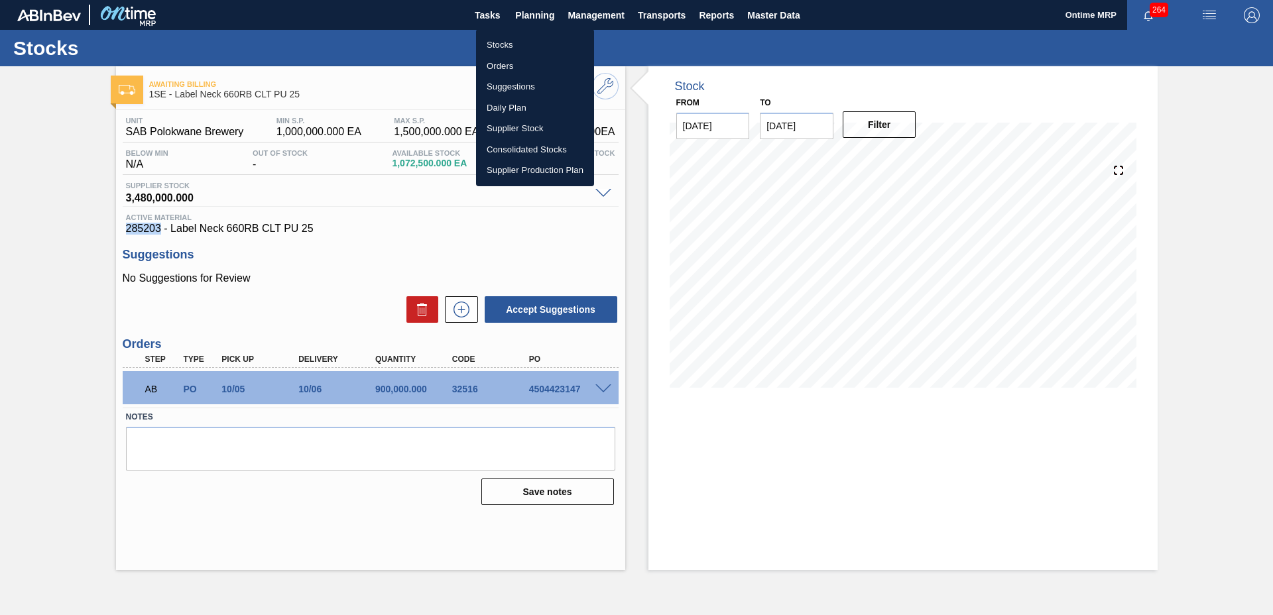
click at [513, 44] on li "Stocks" at bounding box center [535, 44] width 118 height 21
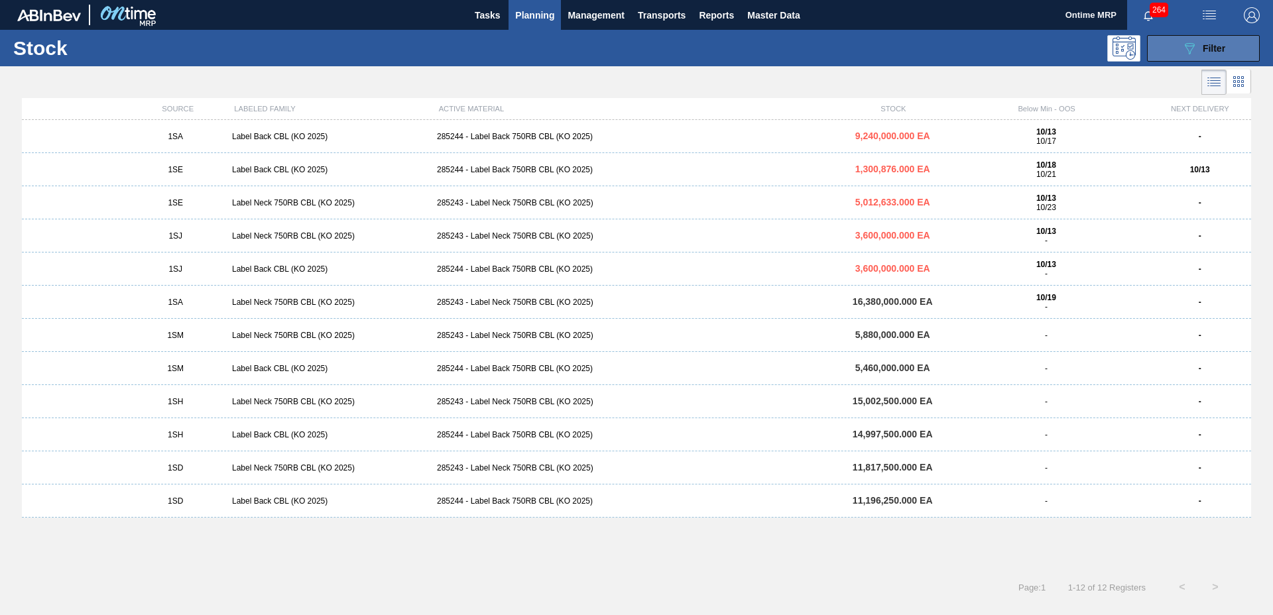
drag, startPoint x: 1188, startPoint y: 47, endPoint x: 1186, endPoint y: 54, distance: 6.9
click at [1187, 47] on icon "089F7B8B-B2A5-4AFE-B5C0-19BA573D28AC" at bounding box center [1189, 48] width 16 height 16
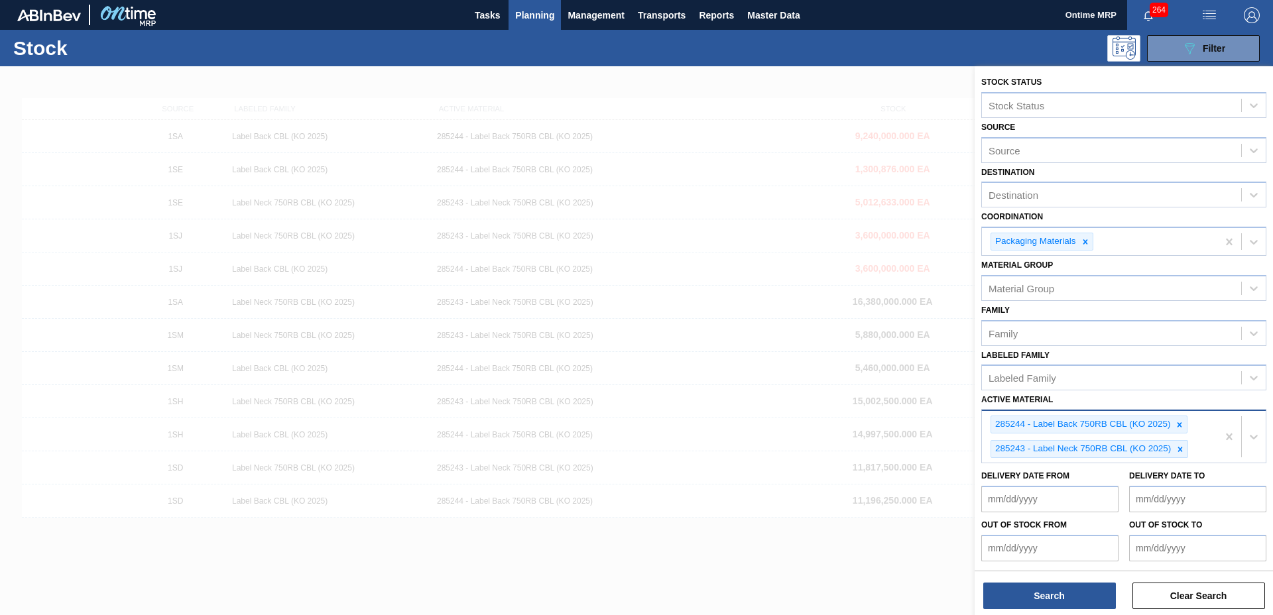
click at [1203, 449] on div "285244 - Label Back 750RB CBL (KO 2025) 285243 - Label Neck 750RB CBL (KO 2025)" at bounding box center [1099, 437] width 235 height 52
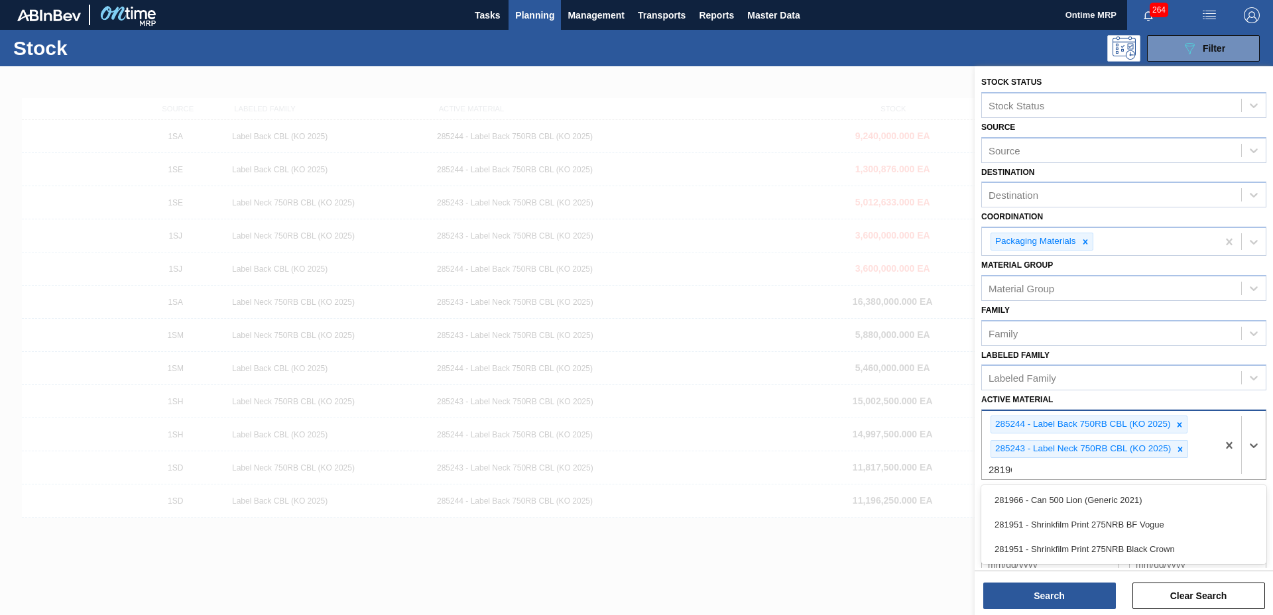
type Material "281966"
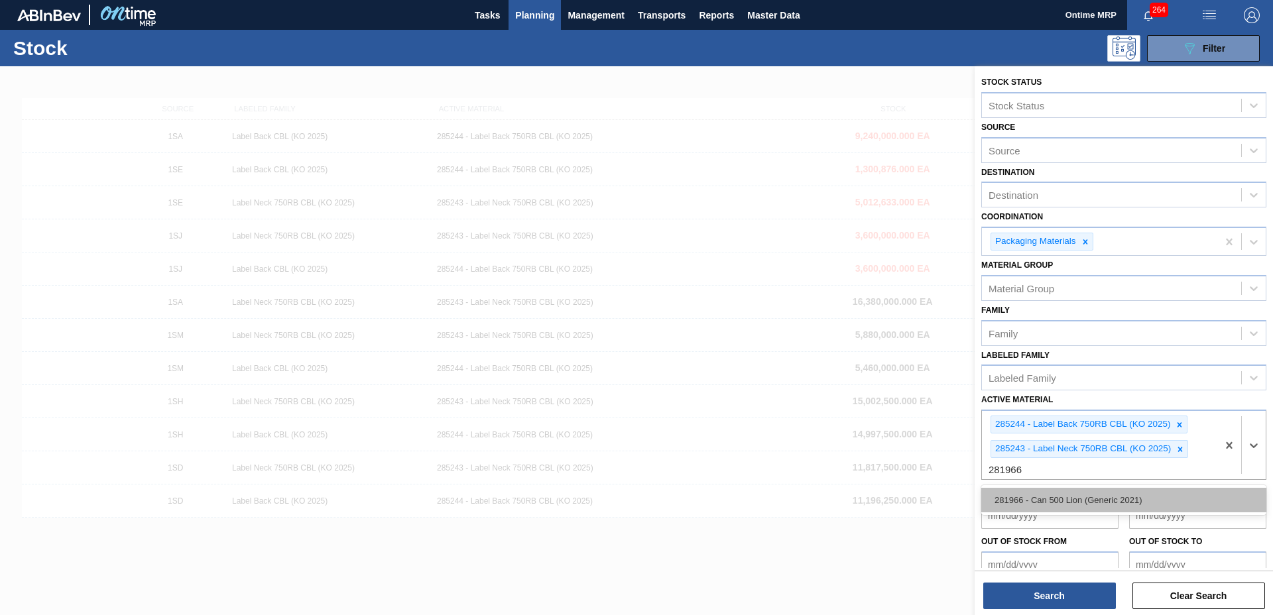
click at [1104, 494] on div "281966 - Can 500 Lion (Generic 2021)" at bounding box center [1123, 500] width 285 height 25
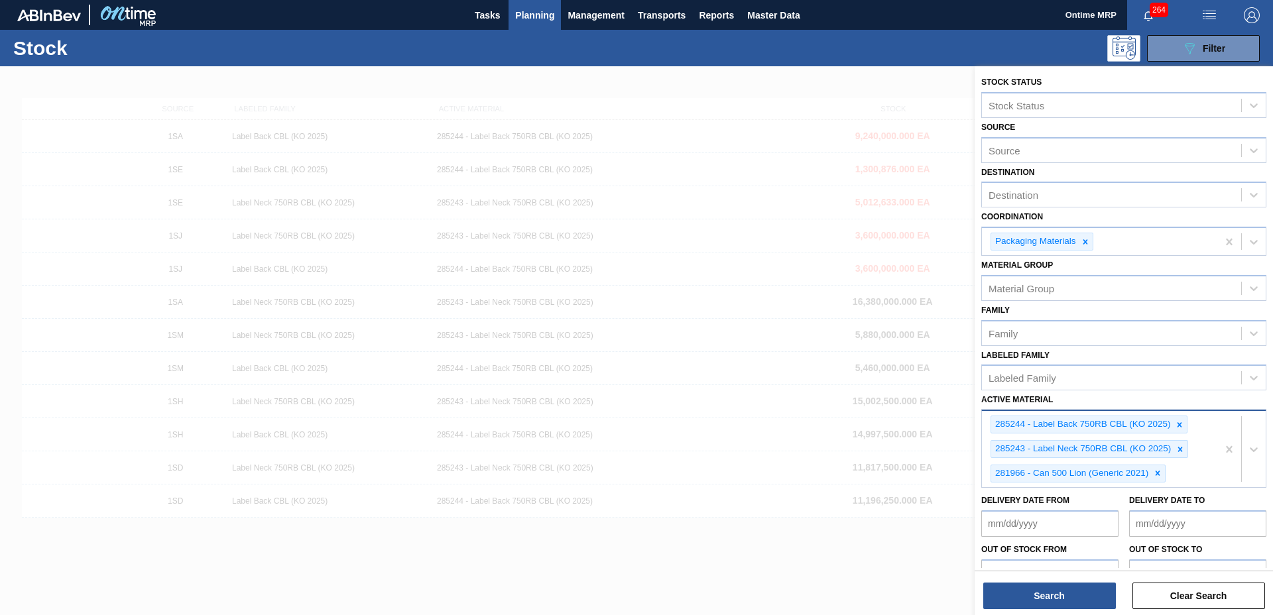
click at [1179, 451] on icon at bounding box center [1180, 449] width 5 height 5
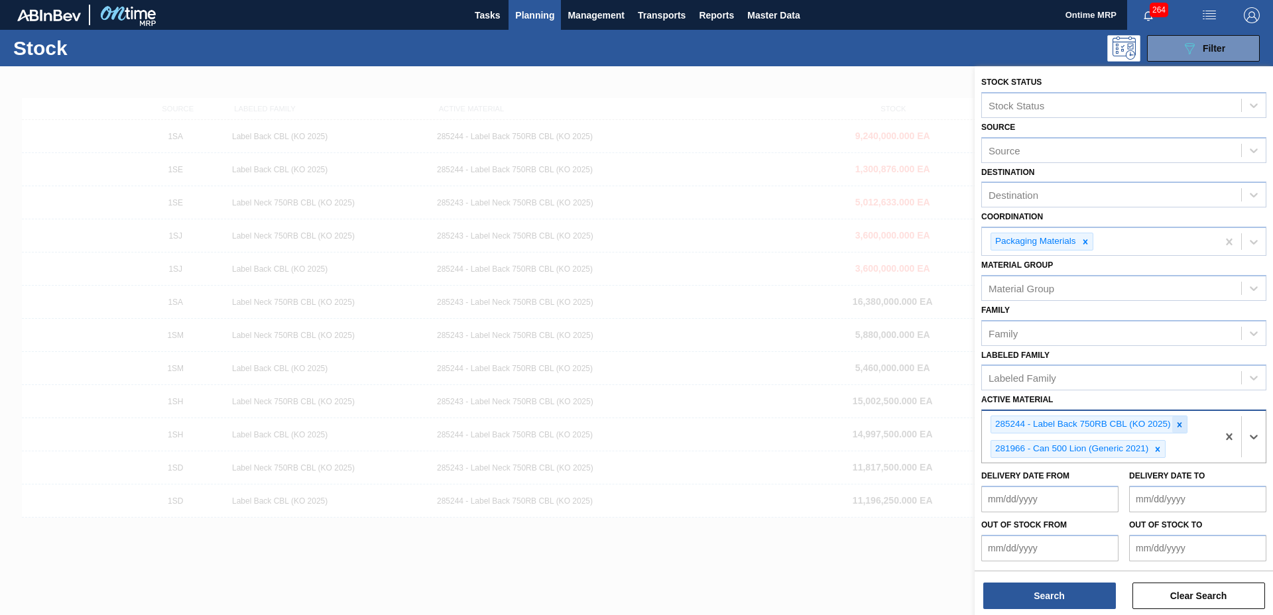
click at [1178, 427] on icon at bounding box center [1179, 424] width 9 height 9
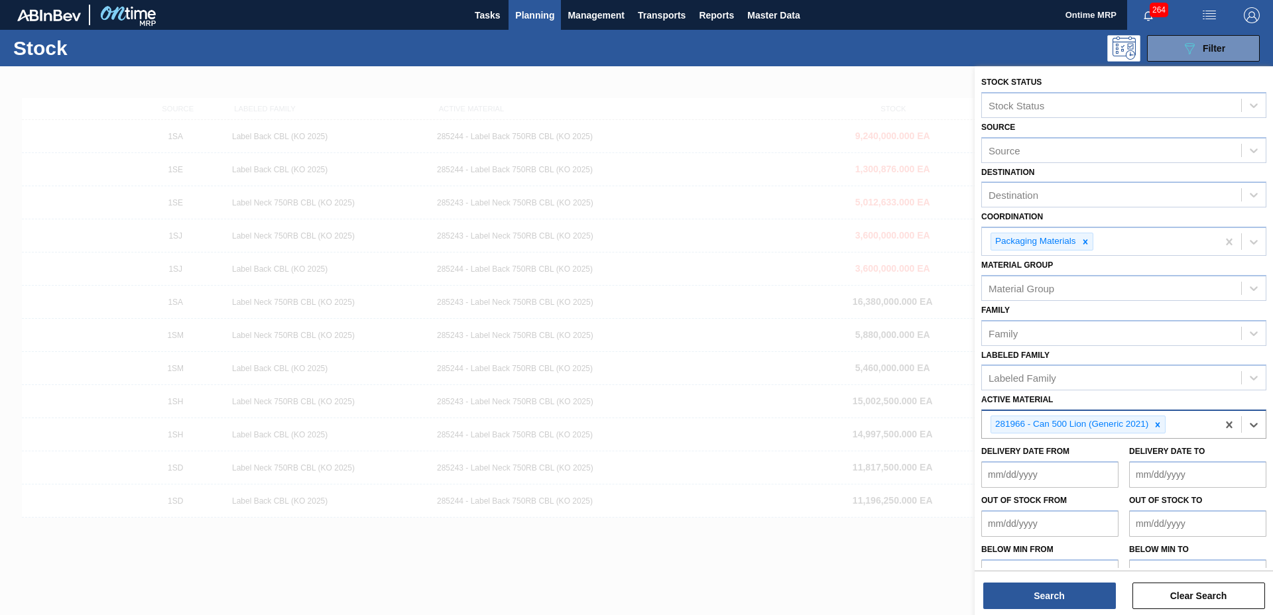
paste Material "285203"
type Material "285203"
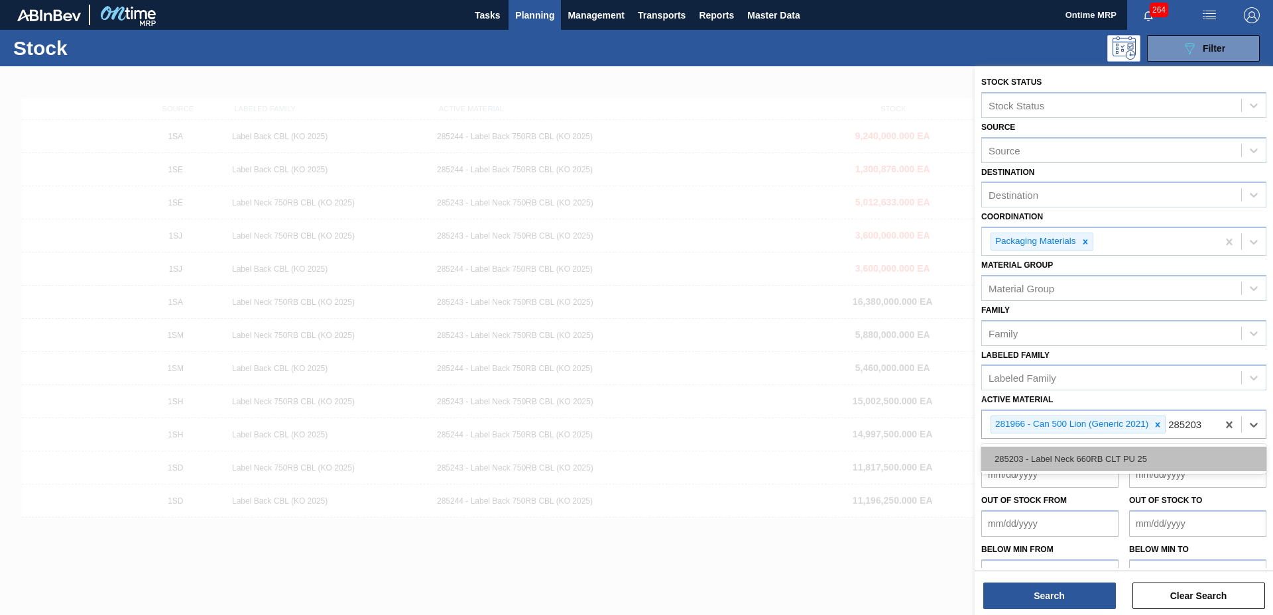
click at [1100, 449] on div "285203 - Label Neck 660RB CLT PU 25" at bounding box center [1123, 459] width 285 height 25
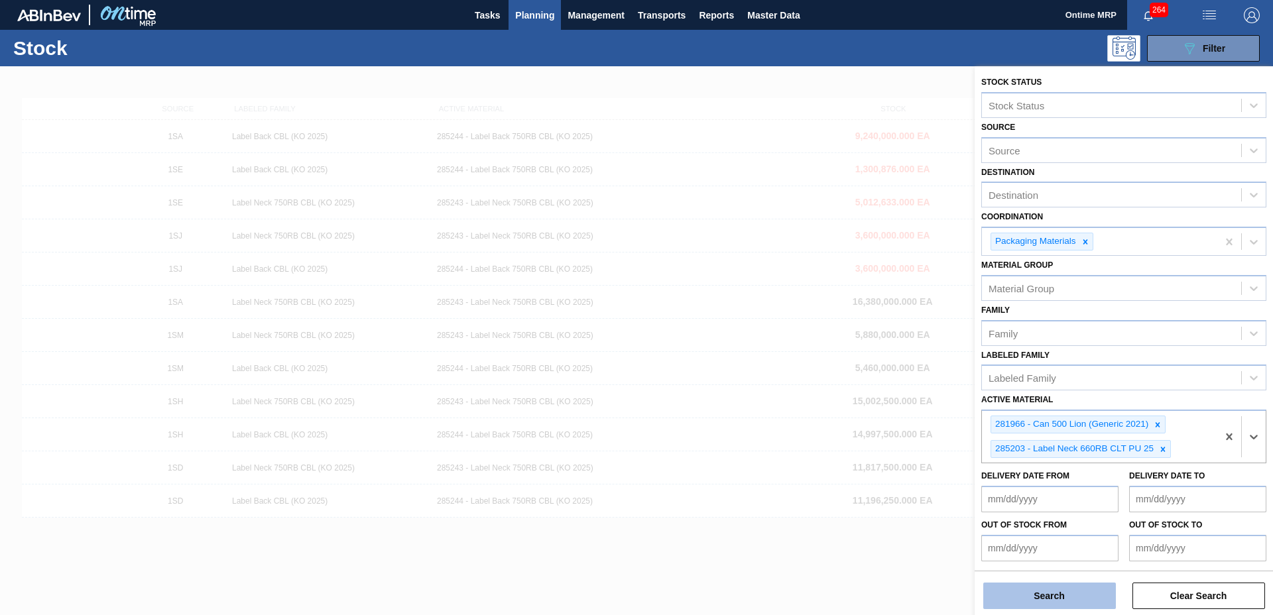
click at [1071, 597] on button "Search" at bounding box center [1049, 596] width 133 height 27
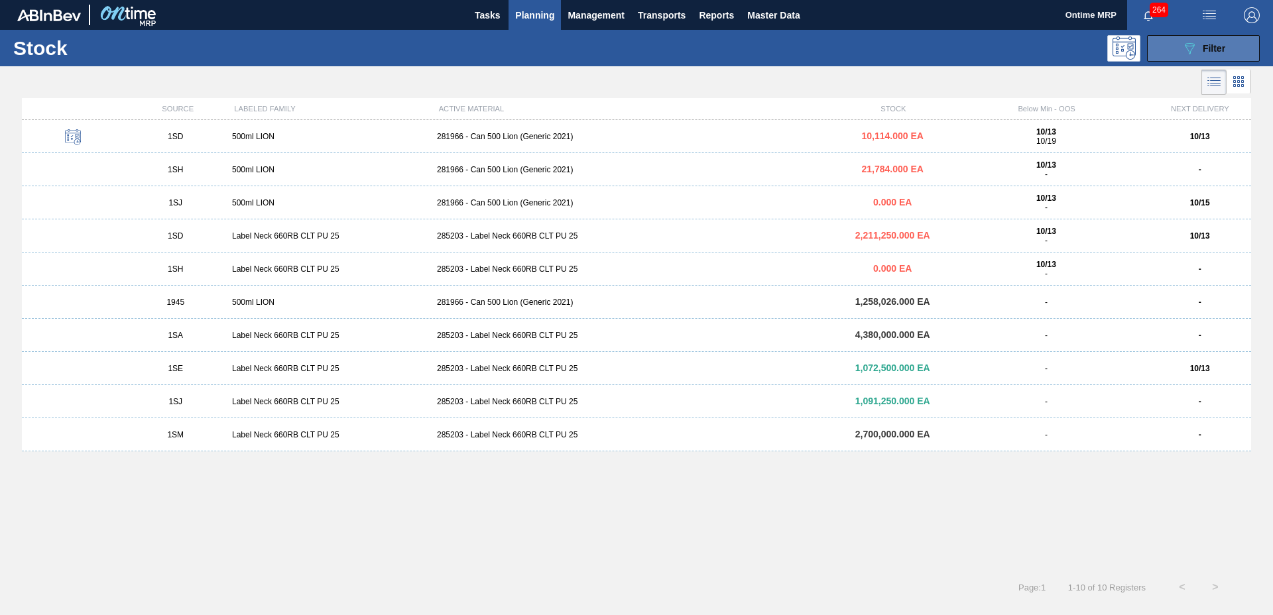
click at [1189, 44] on icon "089F7B8B-B2A5-4AFE-B5C0-19BA573D28AC" at bounding box center [1189, 48] width 16 height 16
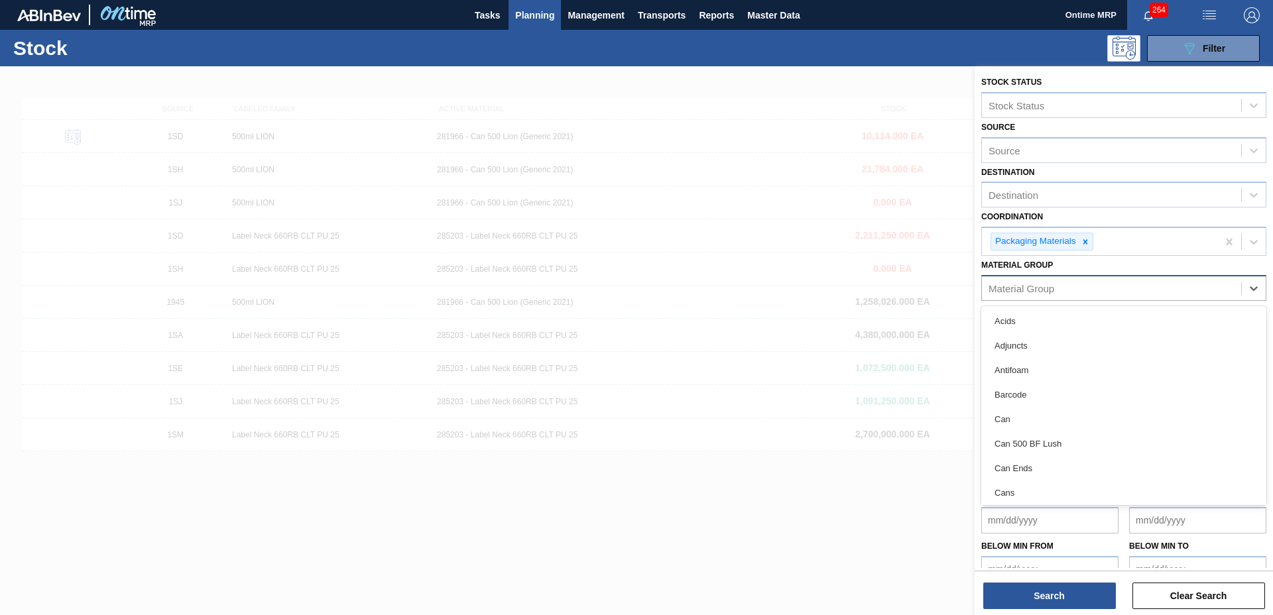
click at [1065, 286] on div "Material Group" at bounding box center [1111, 287] width 259 height 19
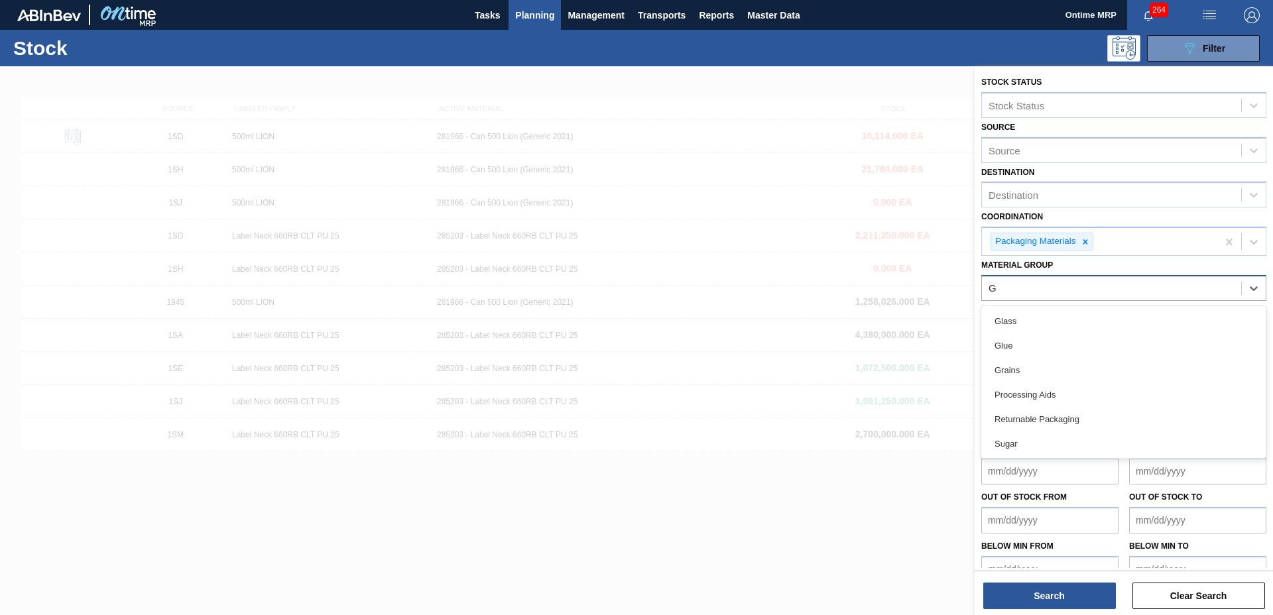
type Group "GL"
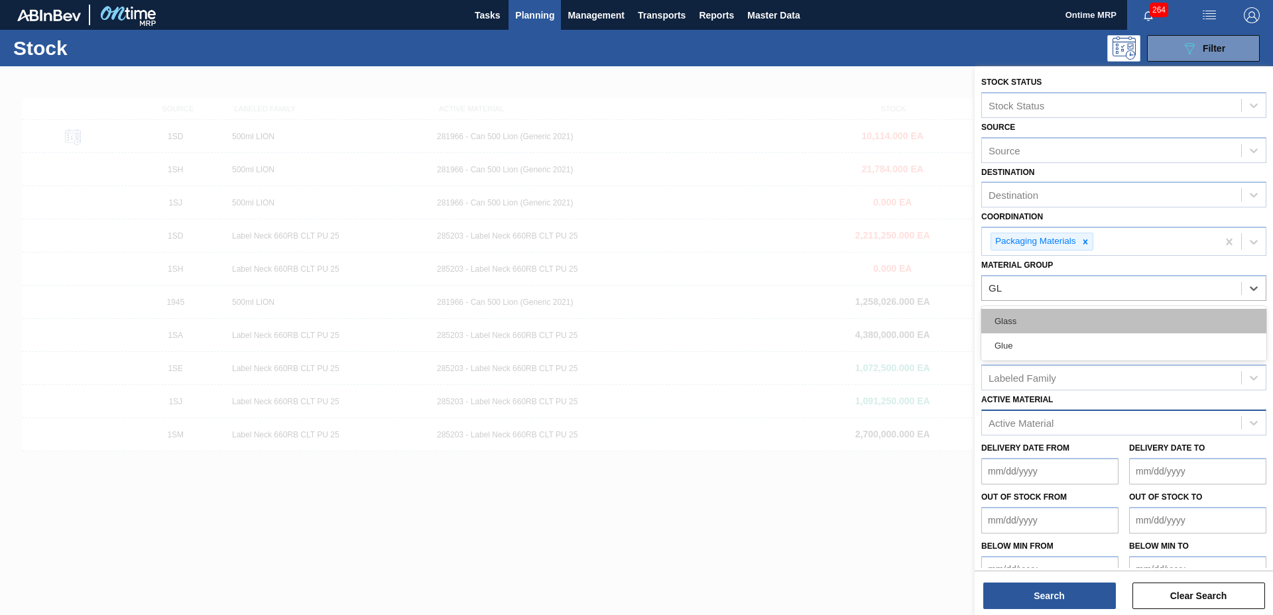
click at [1061, 316] on div "Glass" at bounding box center [1123, 321] width 285 height 25
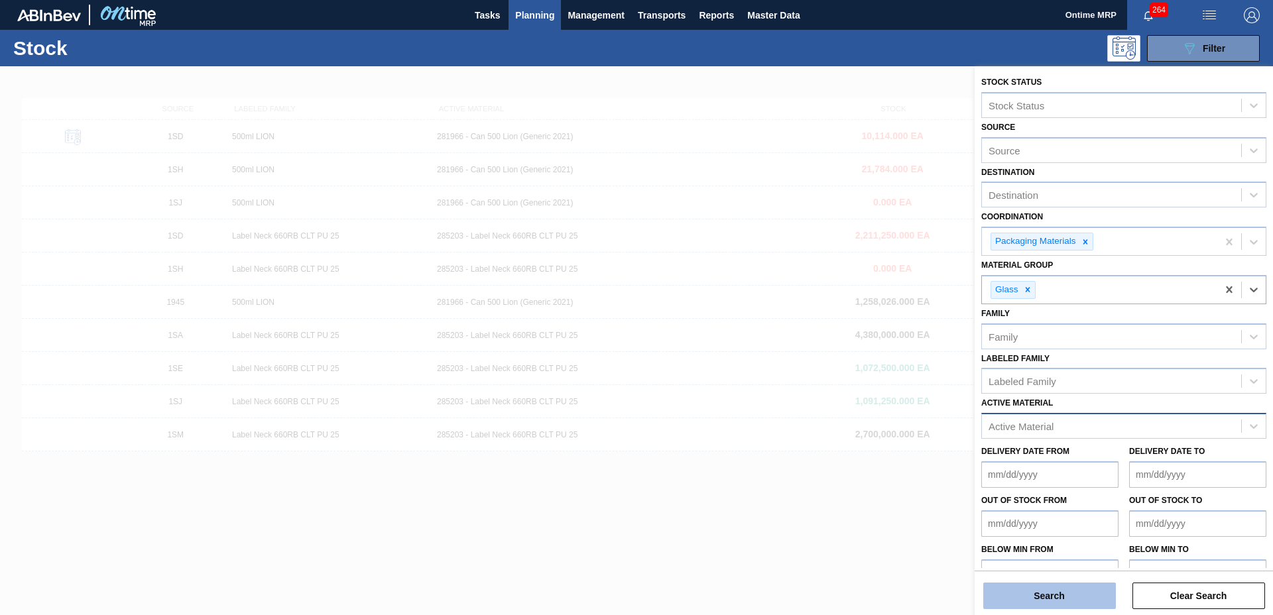
click at [1075, 605] on button "Search" at bounding box center [1049, 596] width 133 height 27
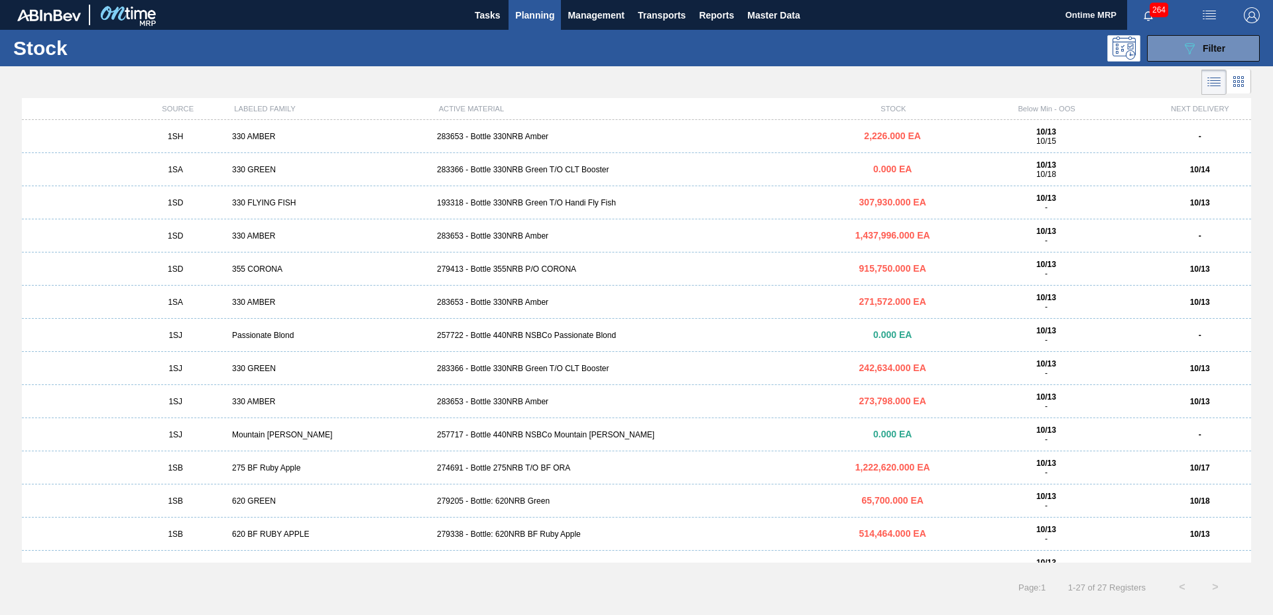
click at [170, 169] on span "1SA" at bounding box center [175, 169] width 15 height 9
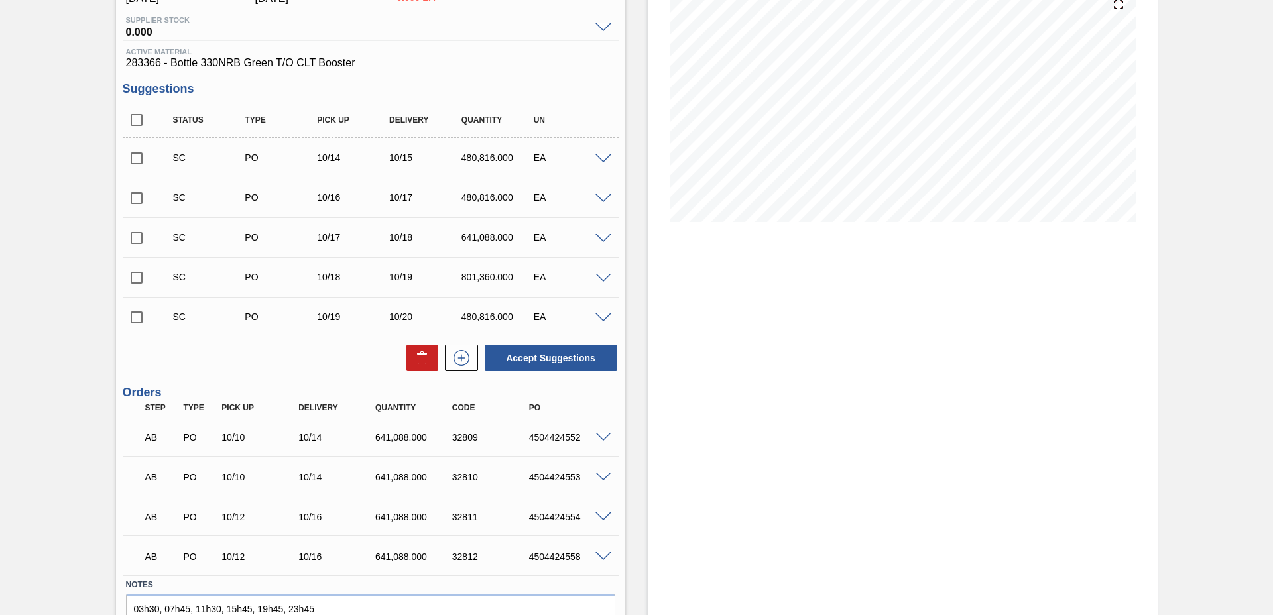
scroll to position [235, 0]
